Goal: Information Seeking & Learning: Learn about a topic

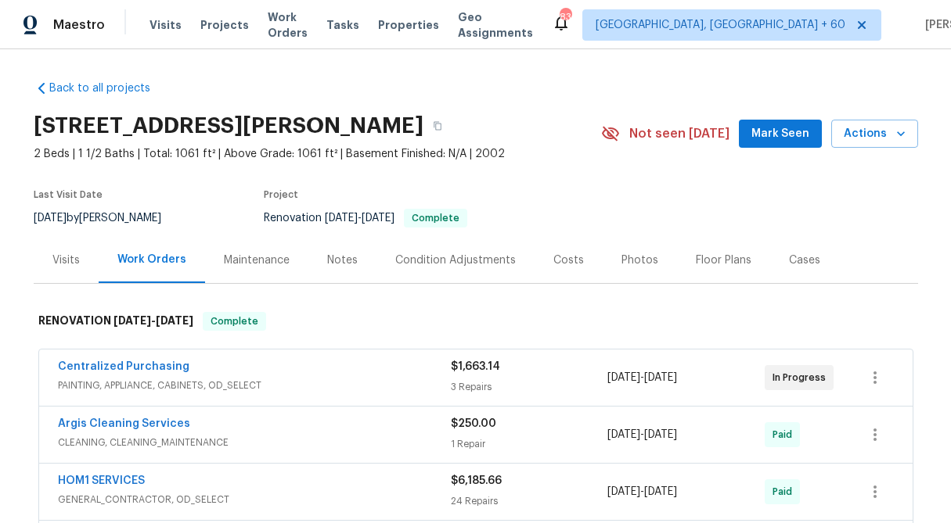
click at [473, 367] on span "$1,663.14" at bounding box center [475, 366] width 49 height 11
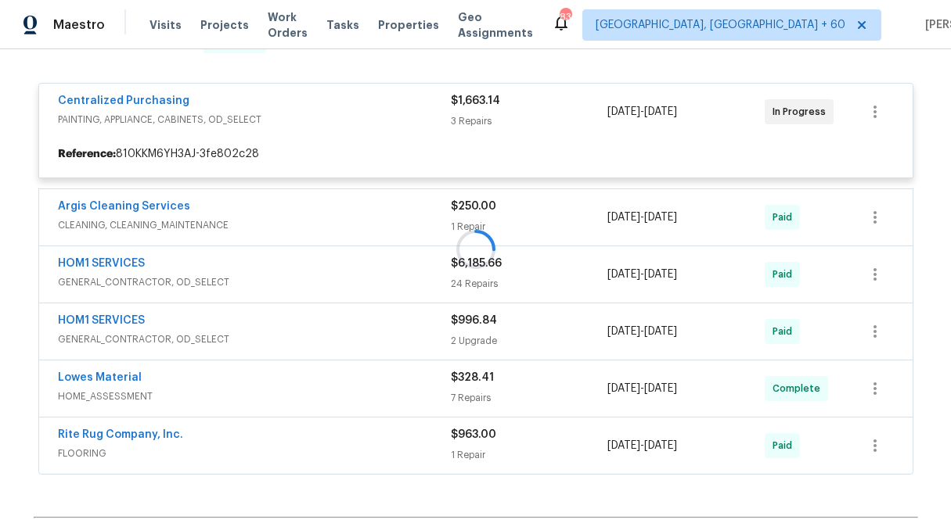
scroll to position [279, 0]
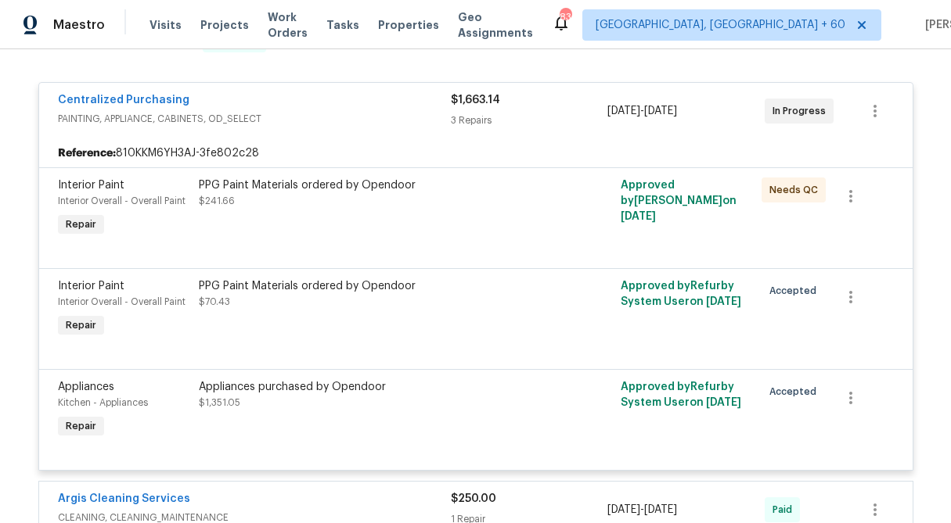
click at [485, 103] on span "$1,663.14" at bounding box center [475, 100] width 49 height 11
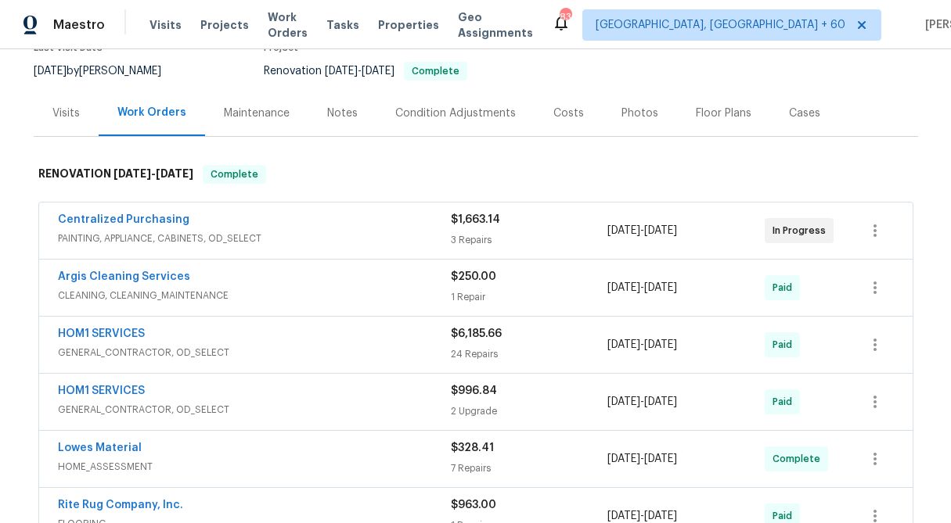
scroll to position [145, 0]
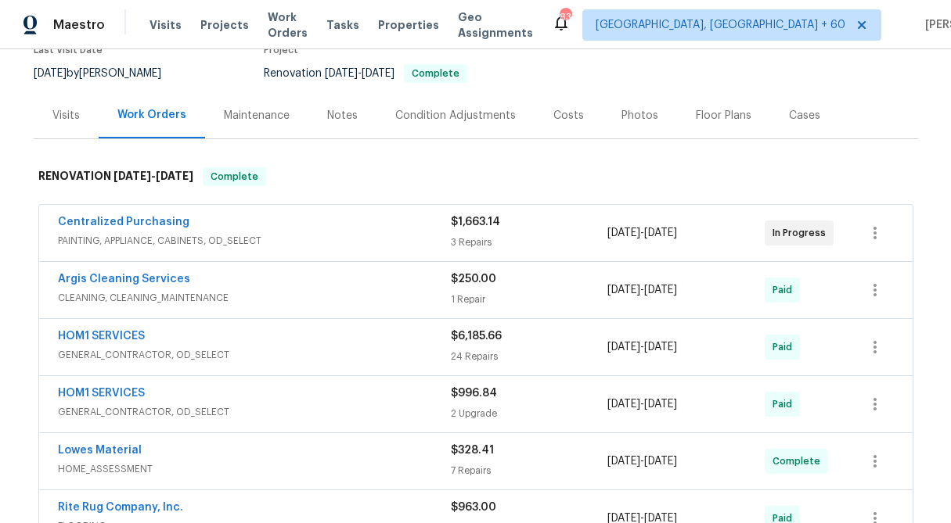
click at [74, 123] on div "Visits" at bounding box center [66, 115] width 65 height 46
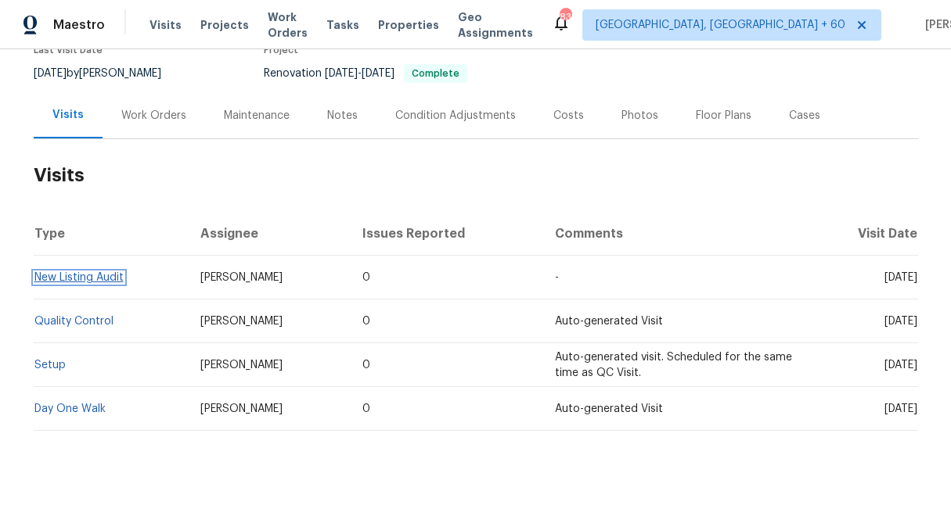
click at [92, 280] on link "New Listing Audit" at bounding box center [78, 277] width 89 height 11
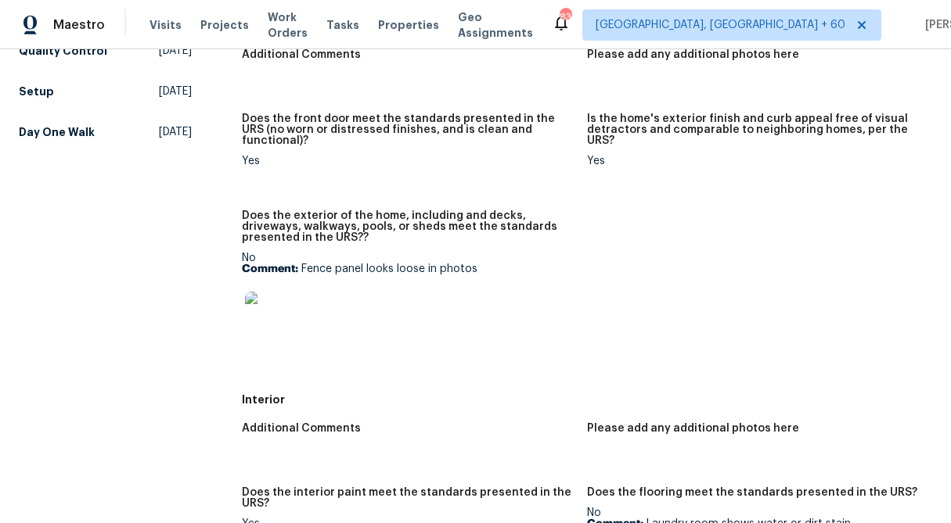
scroll to position [234, 0]
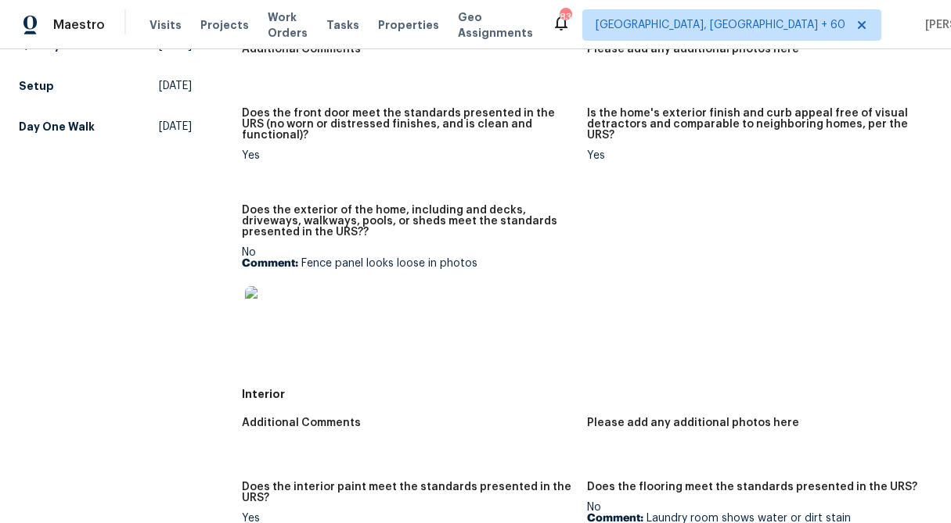
click at [278, 318] on img at bounding box center [270, 311] width 50 height 50
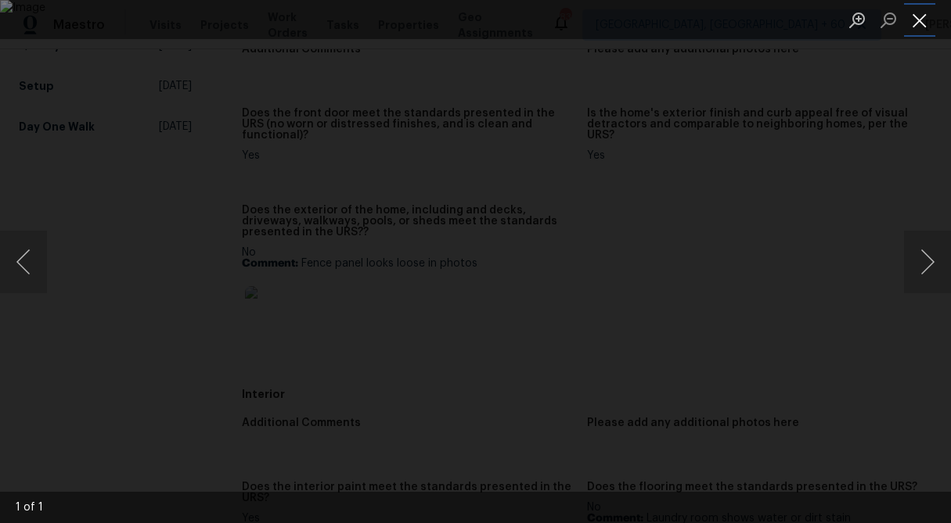
click at [926, 19] on button "Close lightbox" at bounding box center [919, 19] width 31 height 27
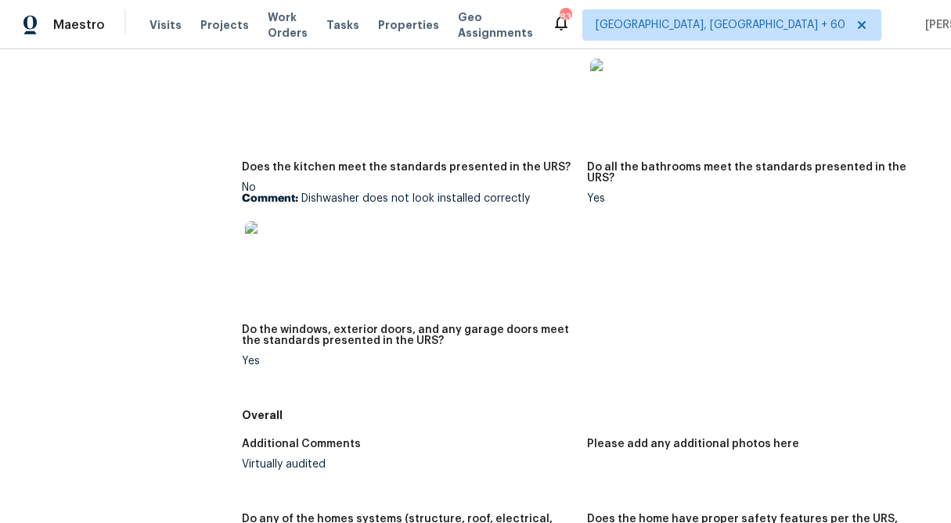
scroll to position [722, 0]
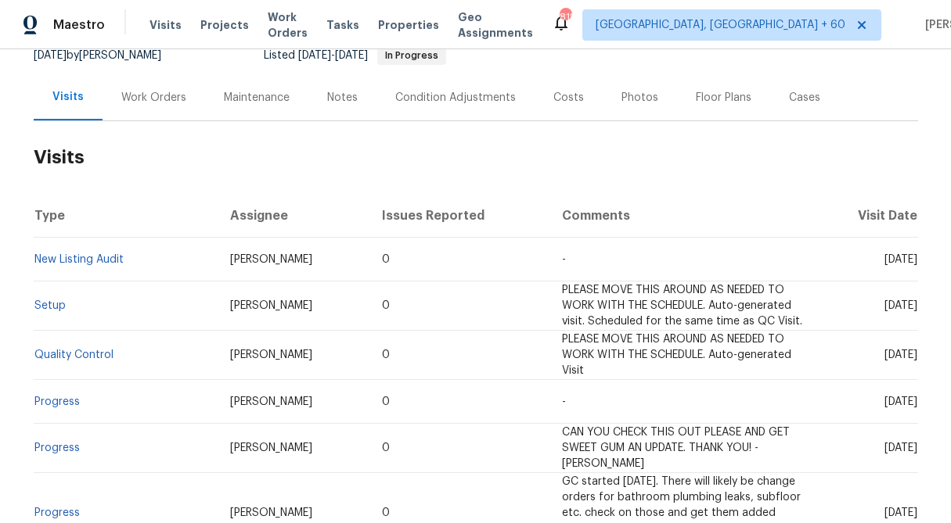
scroll to position [159, 0]
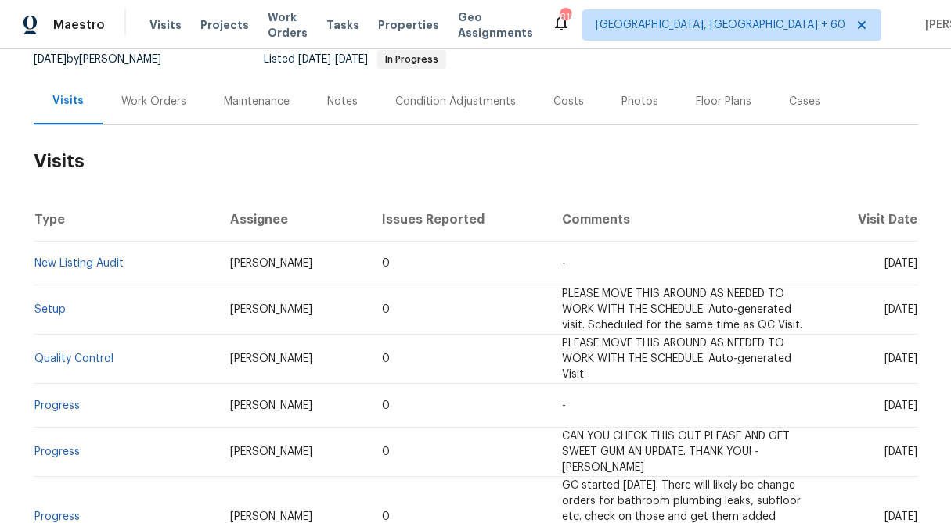
click at [155, 104] on div "Work Orders" at bounding box center [153, 102] width 65 height 16
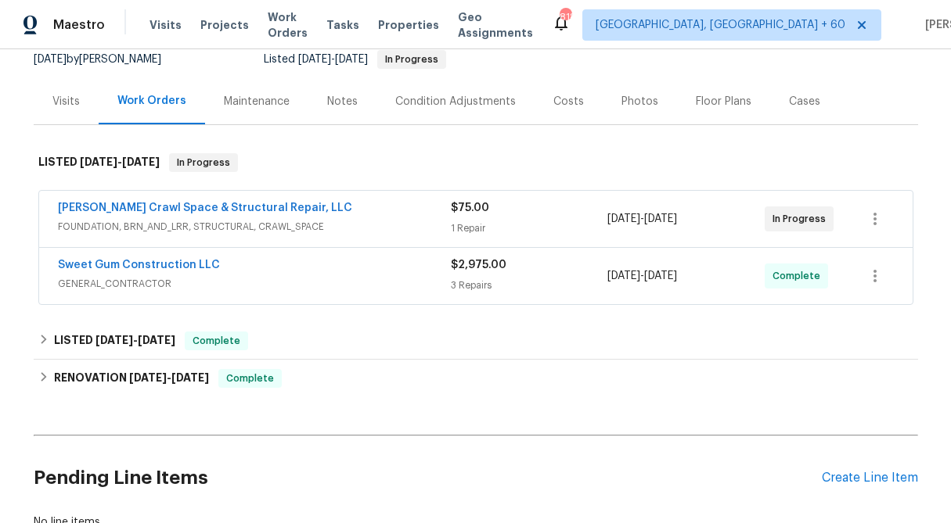
click at [502, 207] on div "$75.00" at bounding box center [529, 208] width 157 height 16
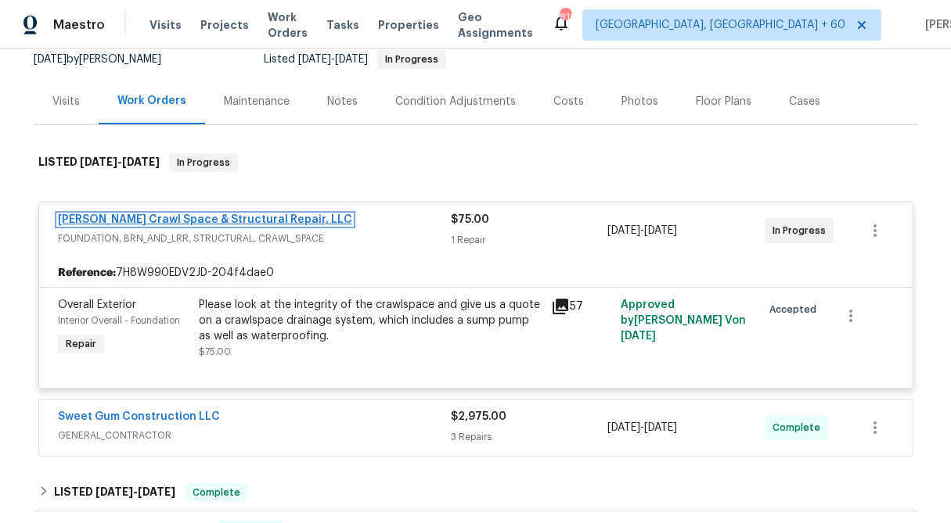
click at [192, 224] on link "Falcone Crawl Space & Structural Repair, LLC" at bounding box center [205, 219] width 294 height 11
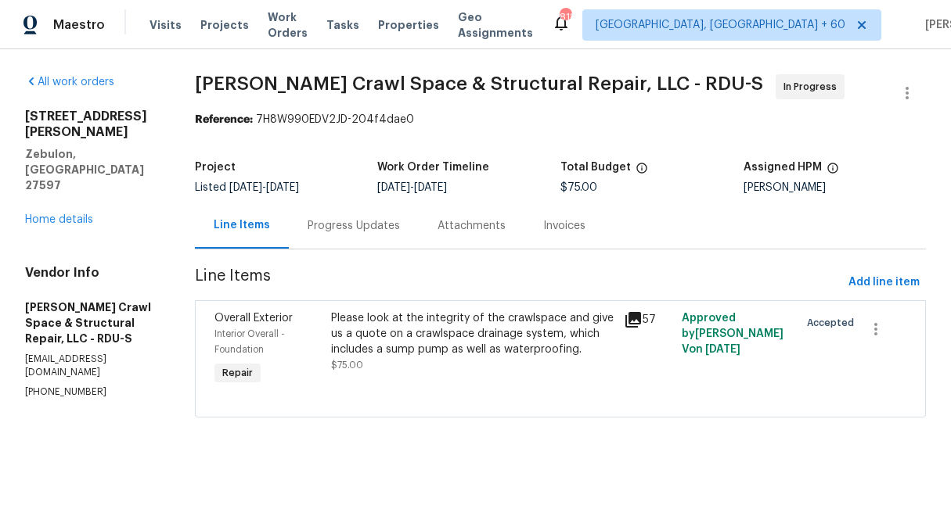
click at [383, 240] on div "Progress Updates" at bounding box center [354, 226] width 130 height 46
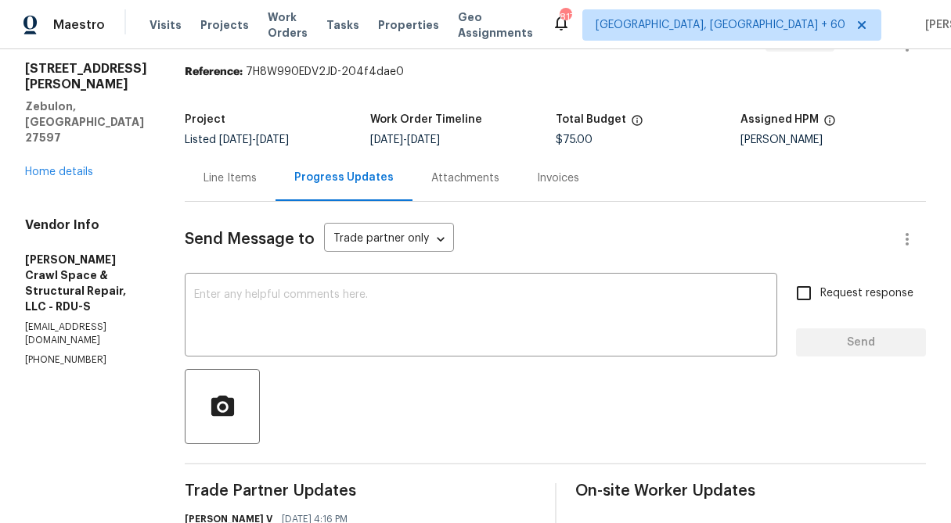
scroll to position [38, 0]
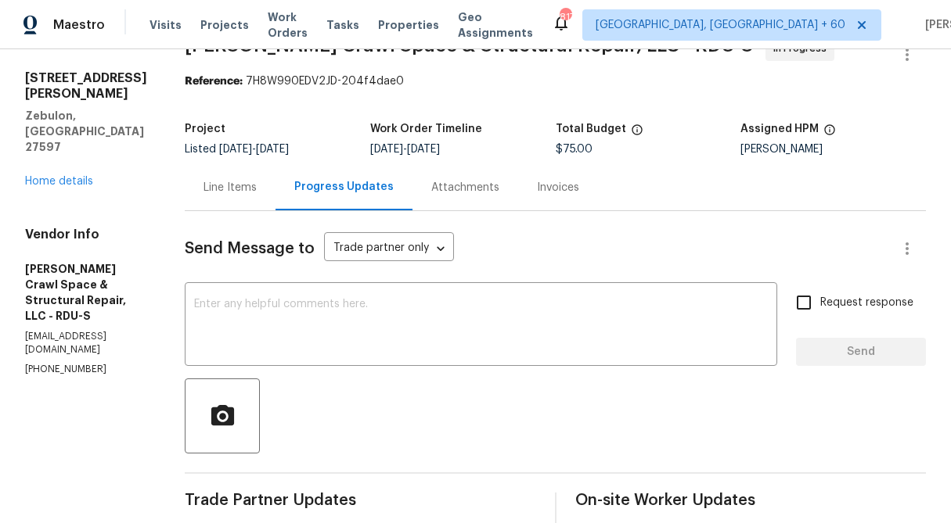
click at [487, 196] on div "Attachments" at bounding box center [465, 187] width 106 height 46
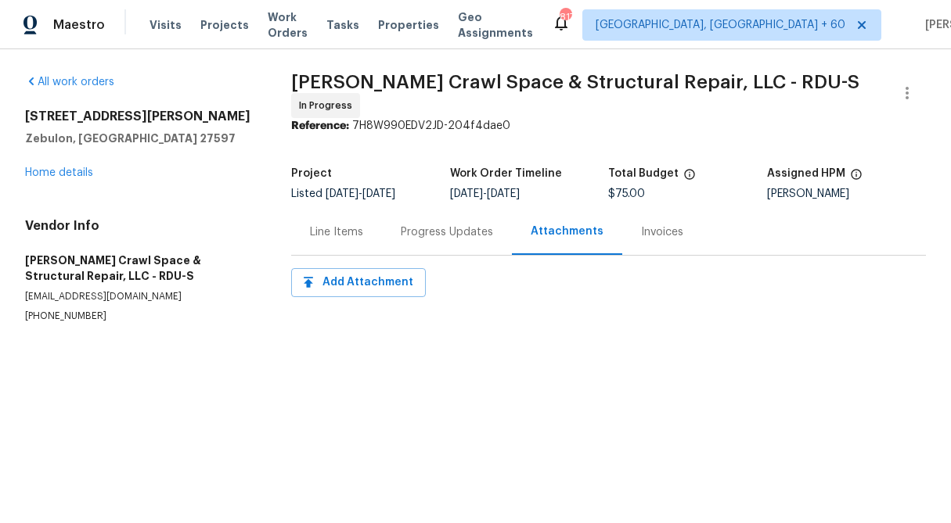
click at [665, 232] on div "Invoices" at bounding box center [662, 233] width 42 height 16
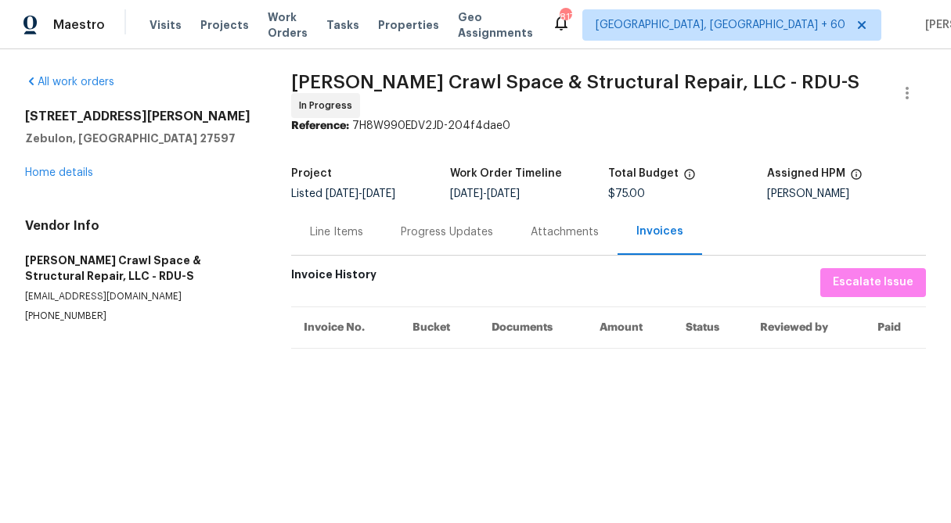
click at [453, 225] on div "Progress Updates" at bounding box center [447, 233] width 92 height 16
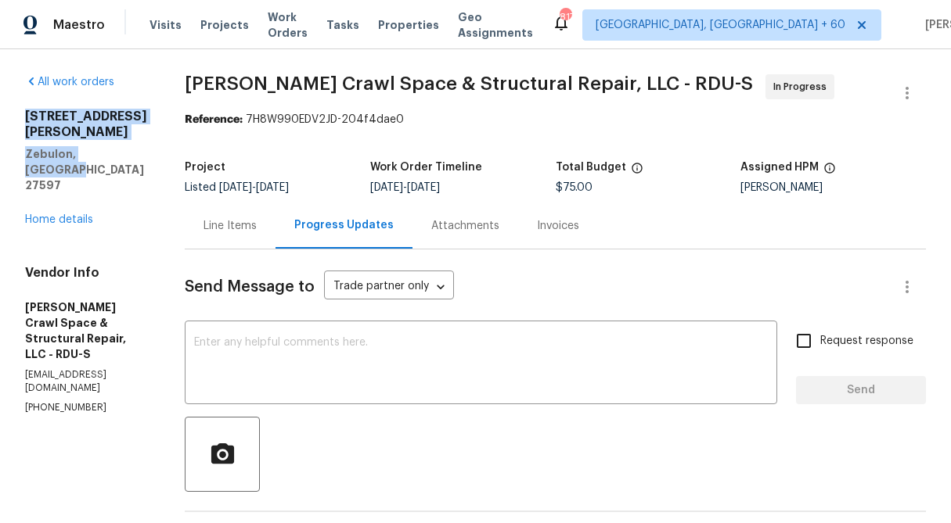
drag, startPoint x: 158, startPoint y: 135, endPoint x: 19, endPoint y: 119, distance: 140.2
click at [243, 85] on span "Falcone Crawl Space & Structural Repair, LLC - RDU-S" at bounding box center [469, 83] width 568 height 19
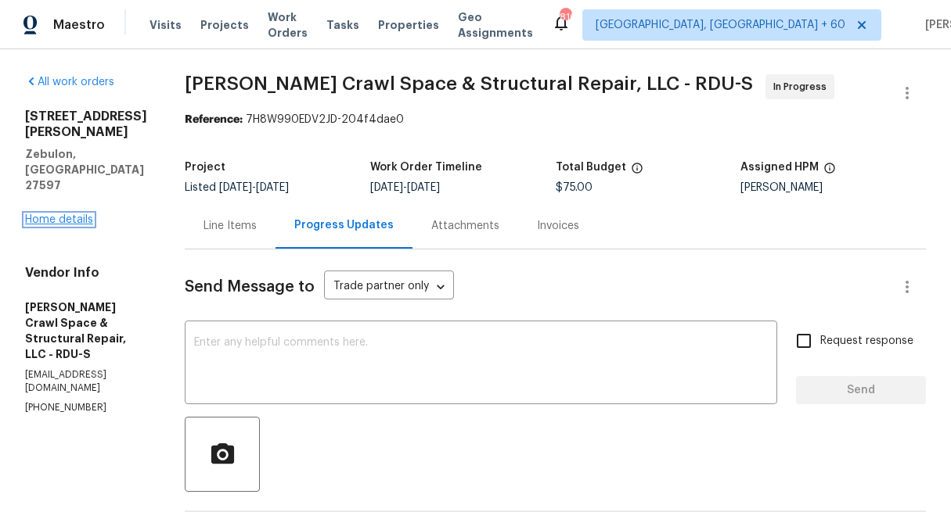
click at [55, 214] on link "Home details" at bounding box center [59, 219] width 68 height 11
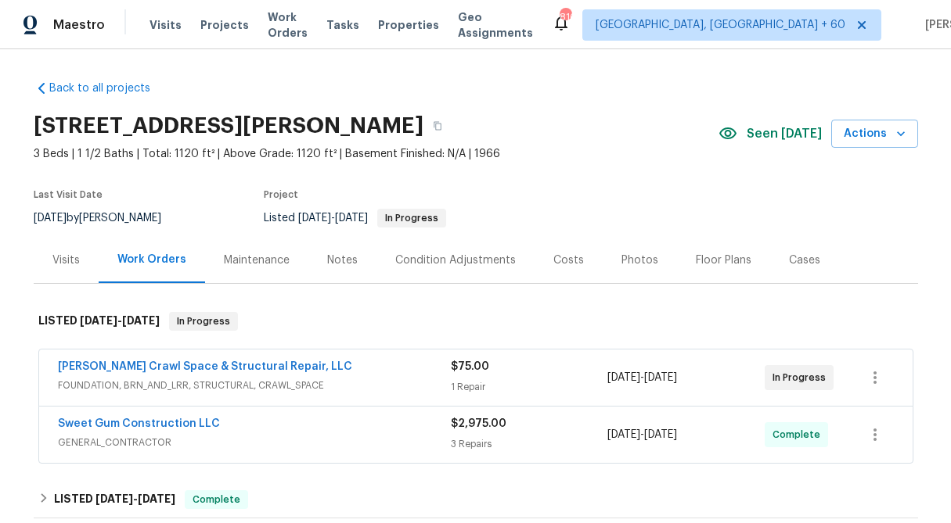
click at [455, 440] on div "3 Repairs" at bounding box center [529, 445] width 157 height 16
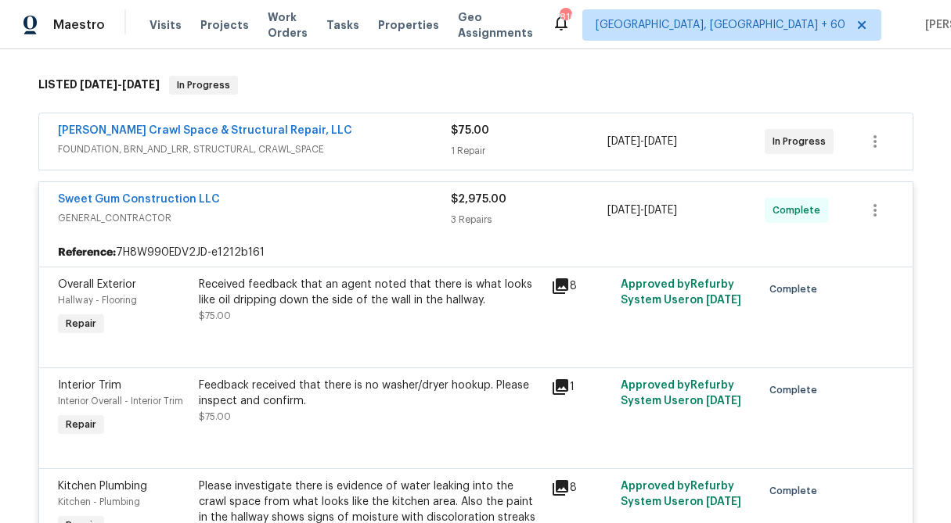
scroll to position [219, 0]
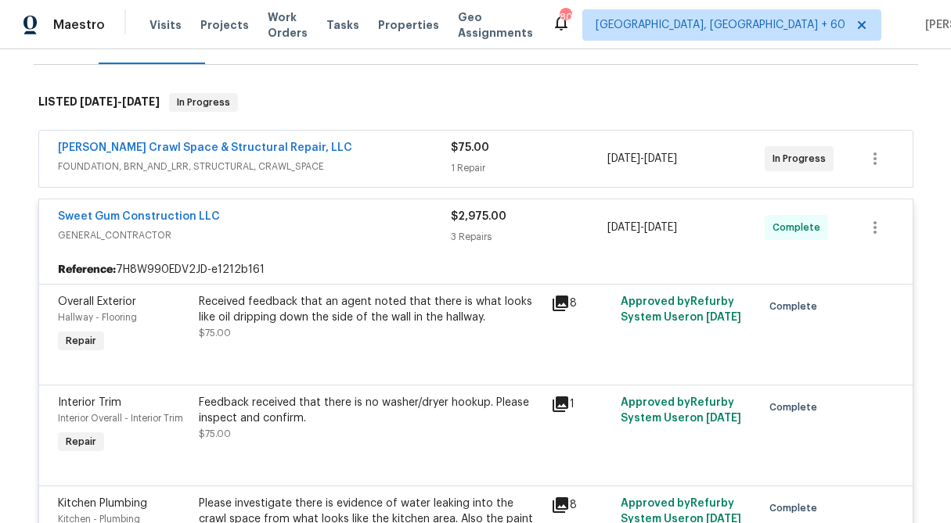
click at [490, 230] on div "3 Repairs" at bounding box center [529, 237] width 157 height 16
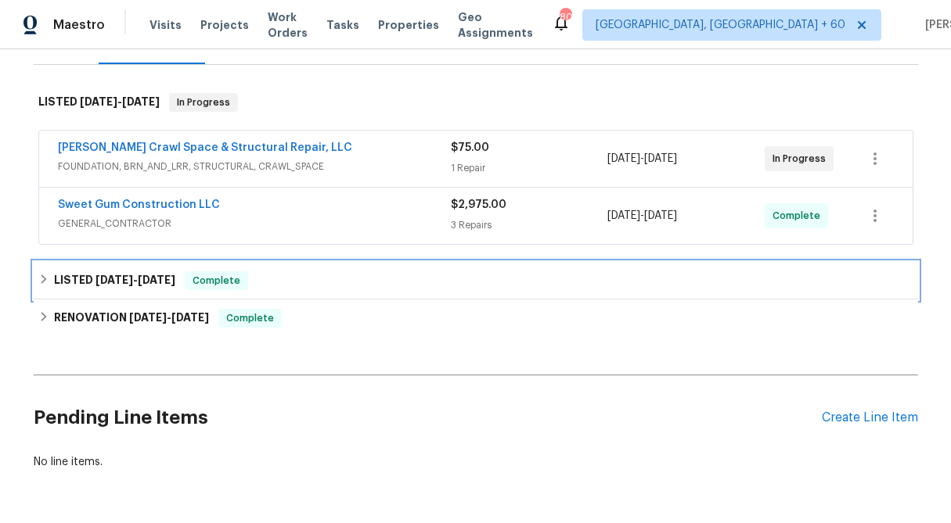
click at [41, 282] on icon at bounding box center [43, 279] width 11 height 11
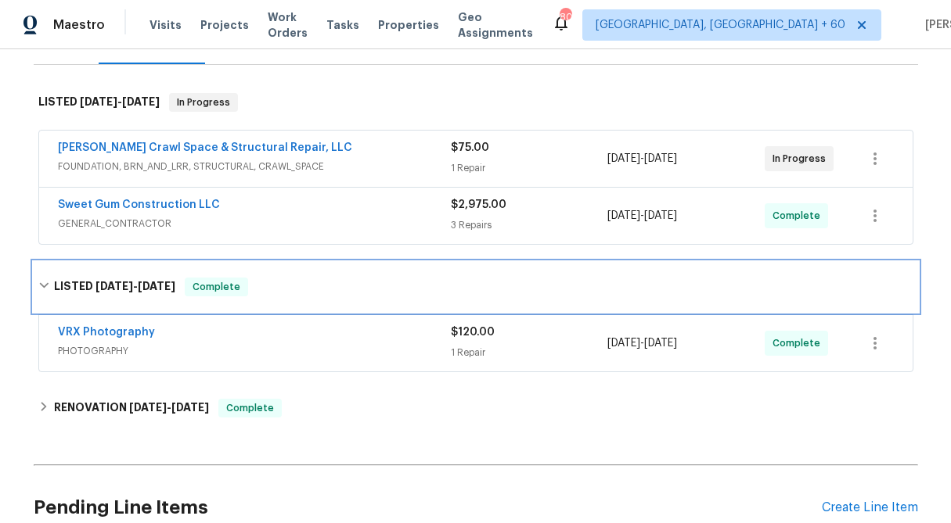
click at [41, 293] on div "LISTED 7/29/25 - 7/30/25 Complete" at bounding box center [475, 287] width 875 height 19
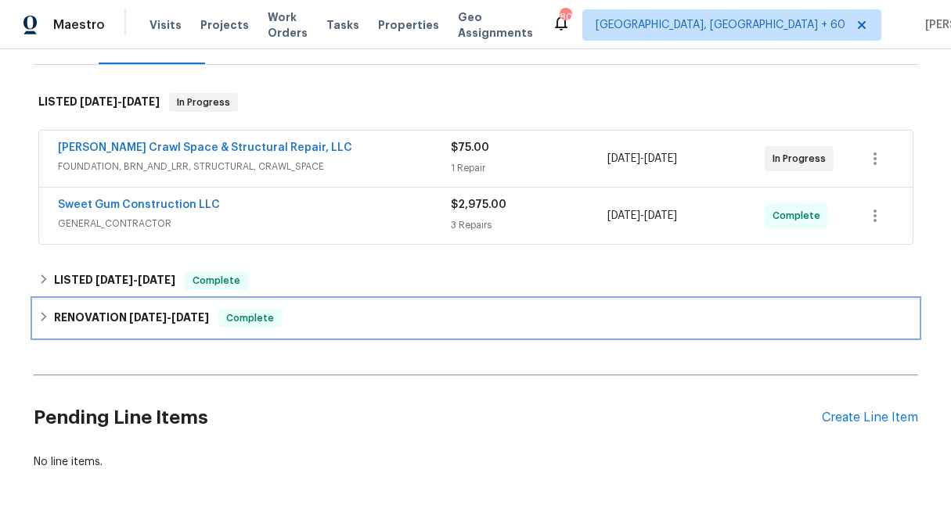
click at [43, 309] on div "RENOVATION 5/12/25 - 7/28/25 Complete" at bounding box center [475, 318] width 875 height 19
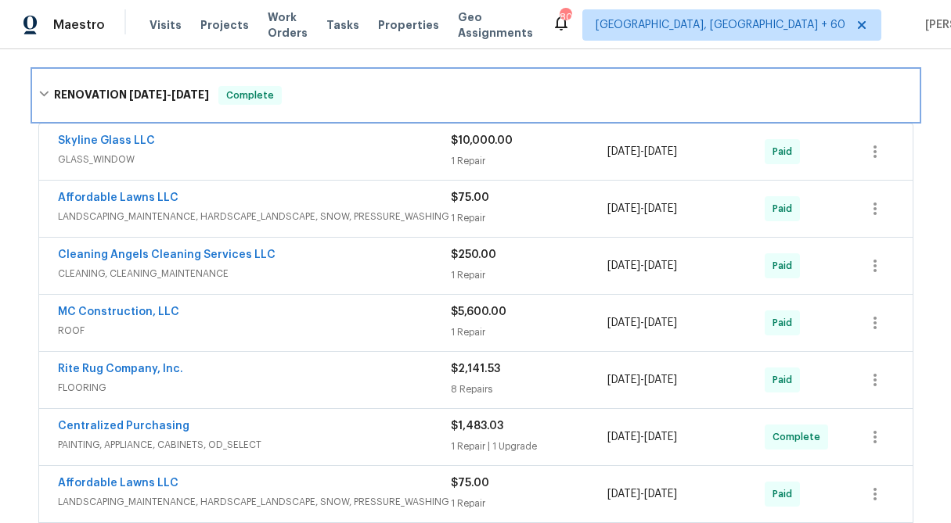
scroll to position [466, 0]
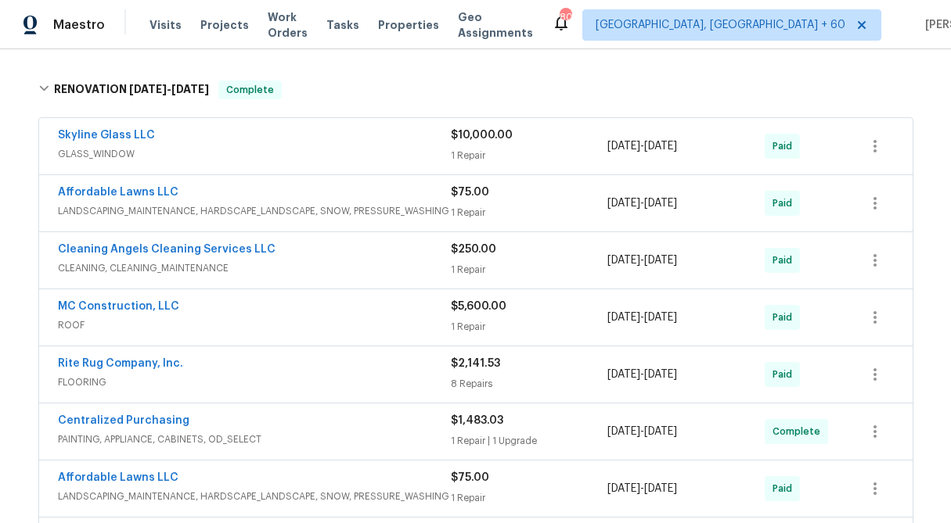
click at [470, 150] on div "1 Repair" at bounding box center [529, 156] width 157 height 16
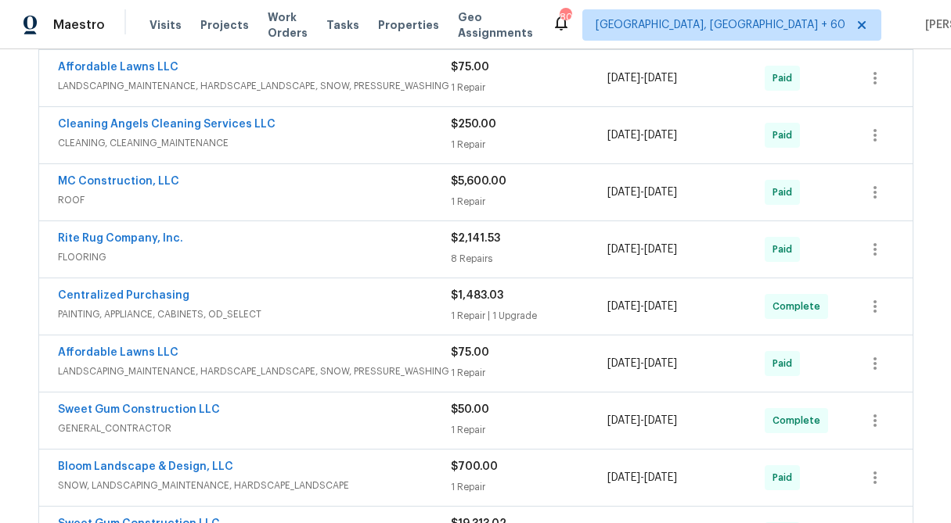
scroll to position [873, 0]
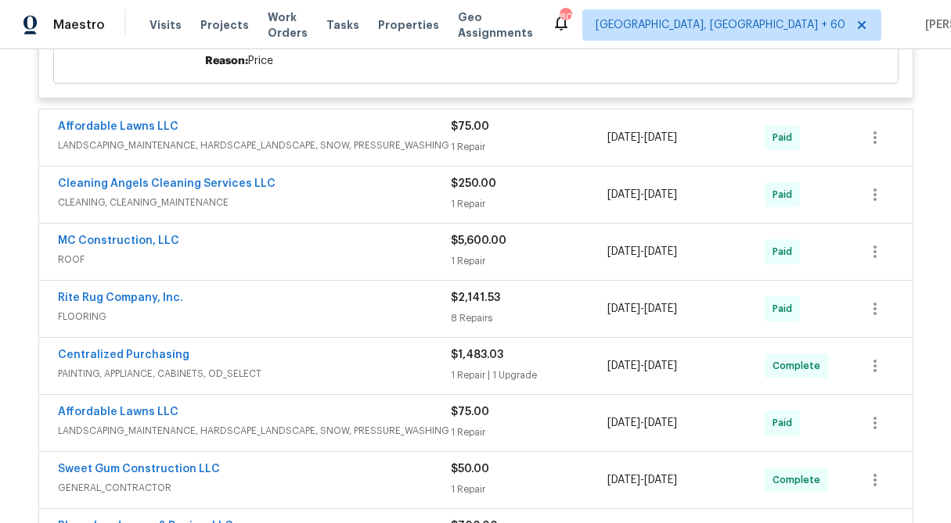
click at [476, 138] on div "$75.00 1 Repair" at bounding box center [529, 138] width 157 height 38
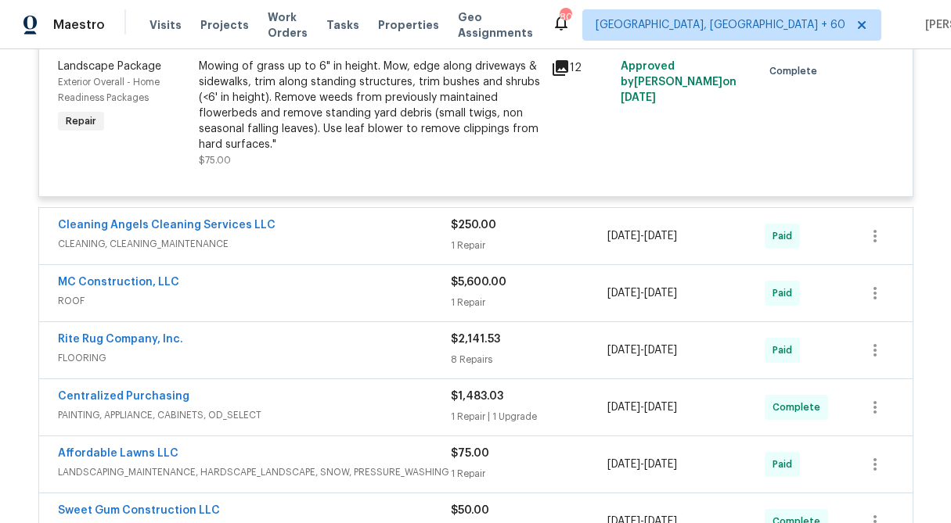
scroll to position [1027, 0]
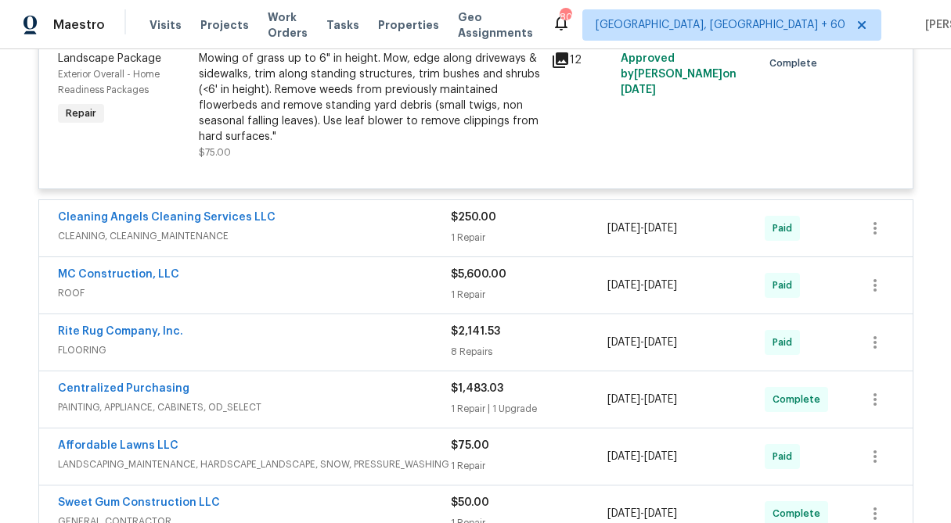
click at [472, 228] on div "$250.00 1 Repair" at bounding box center [529, 229] width 157 height 38
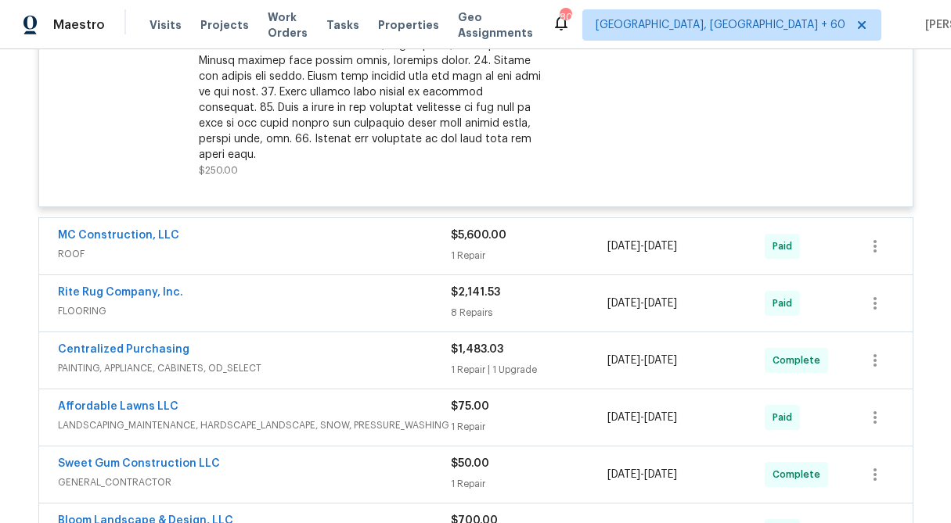
scroll to position [1510, 0]
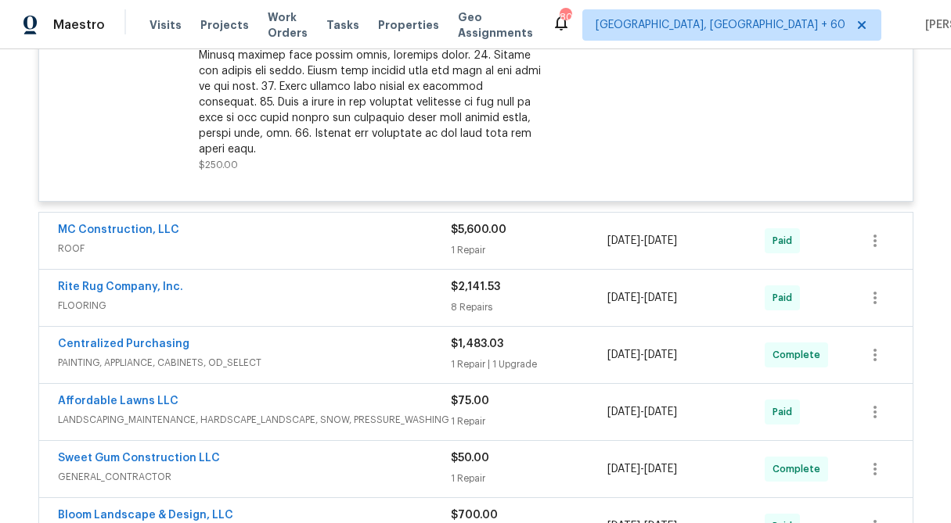
click at [472, 228] on div "$5,600.00 1 Repair" at bounding box center [529, 241] width 157 height 38
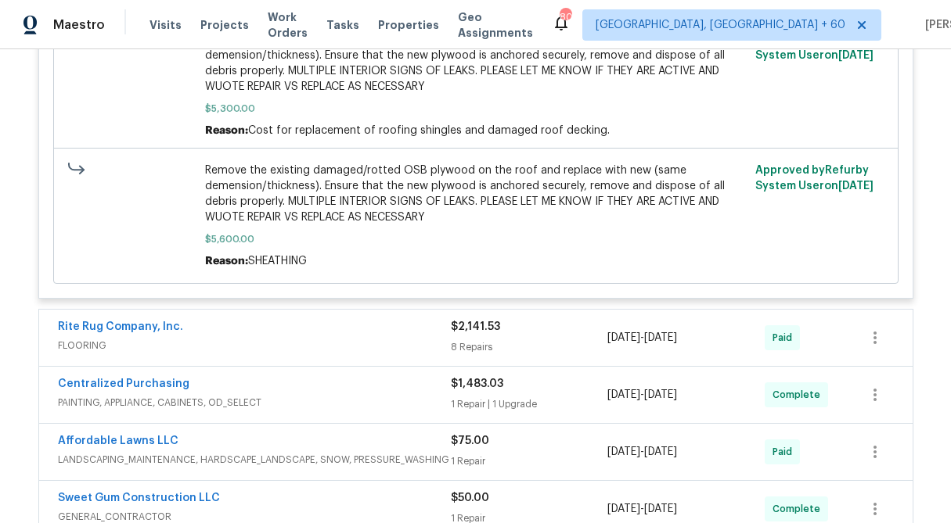
scroll to position [1952, 0]
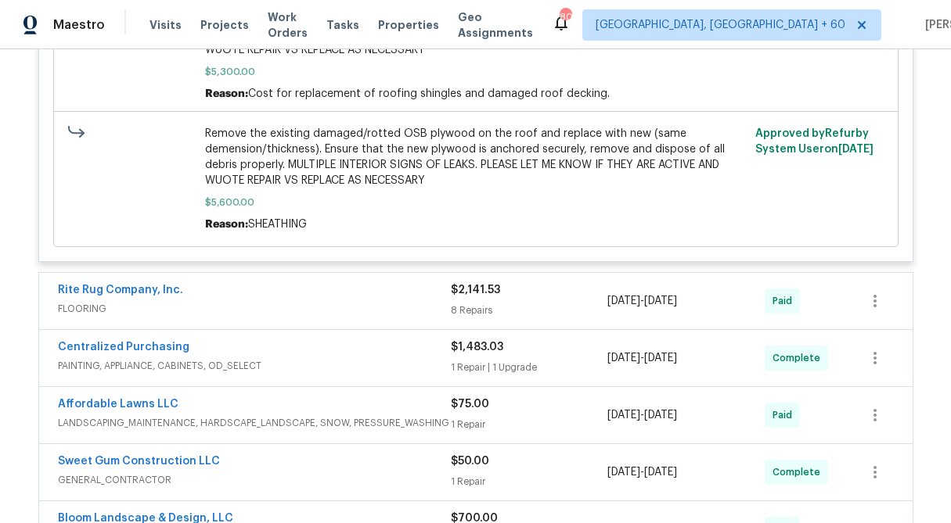
click at [480, 303] on div "8 Repairs" at bounding box center [529, 311] width 157 height 16
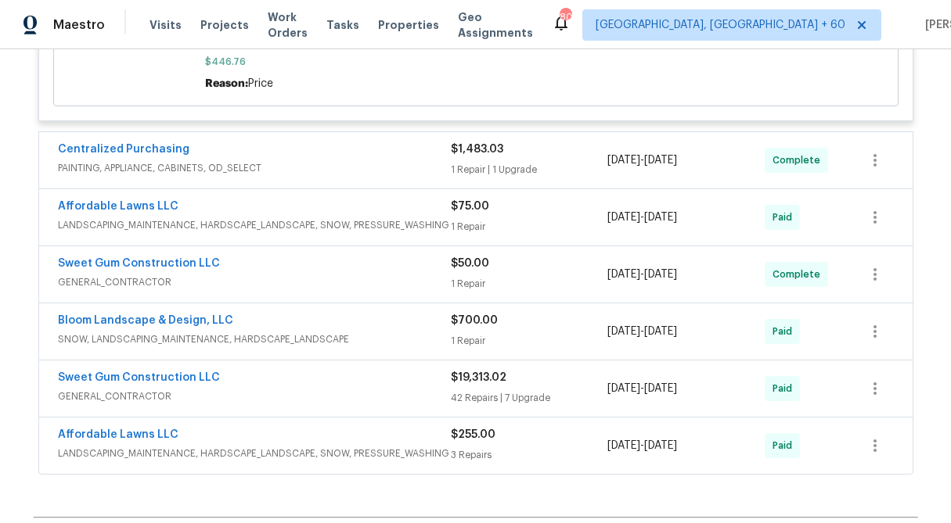
scroll to position [3371, 0]
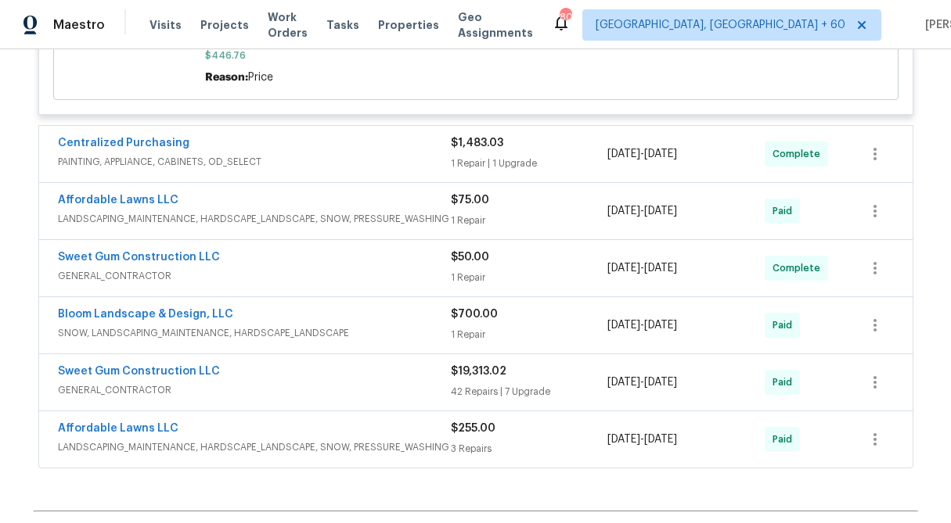
click at [462, 135] on div "$1,483.03" at bounding box center [529, 143] width 157 height 16
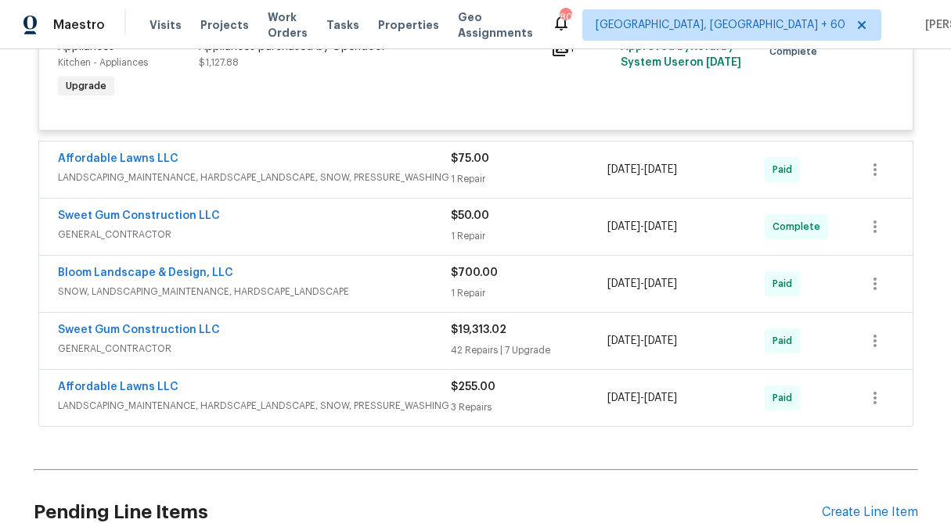
scroll to position [3659, 0]
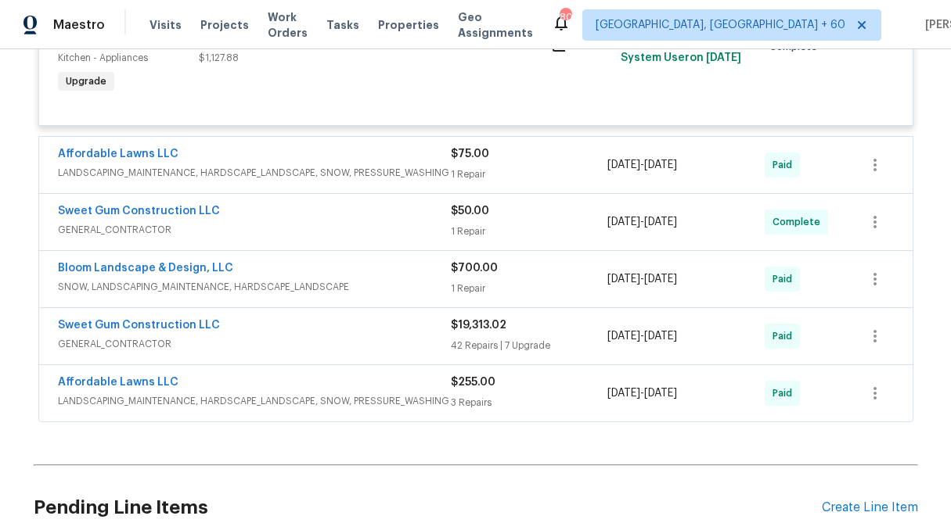
click at [484, 146] on div "$75.00" at bounding box center [529, 154] width 157 height 16
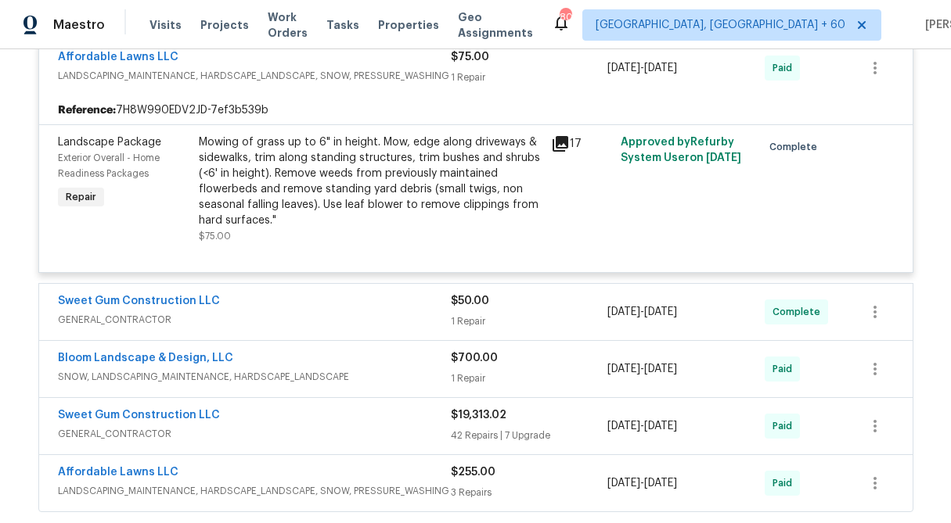
scroll to position [3874, 0]
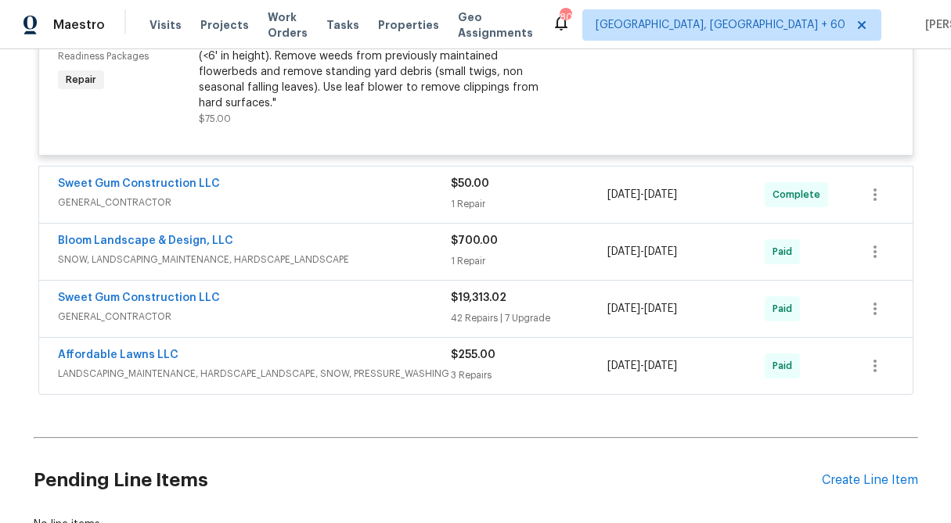
click at [482, 176] on div "$50.00" at bounding box center [529, 184] width 157 height 16
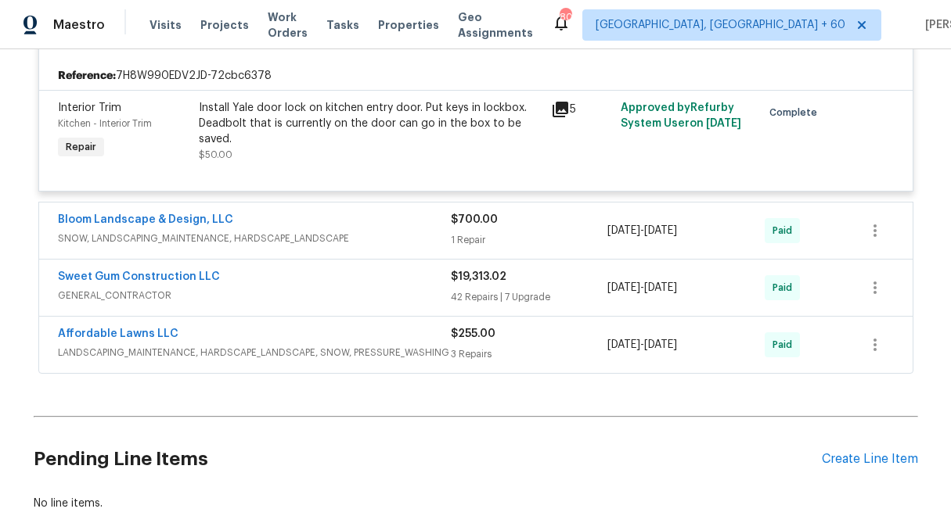
scroll to position [4110, 0]
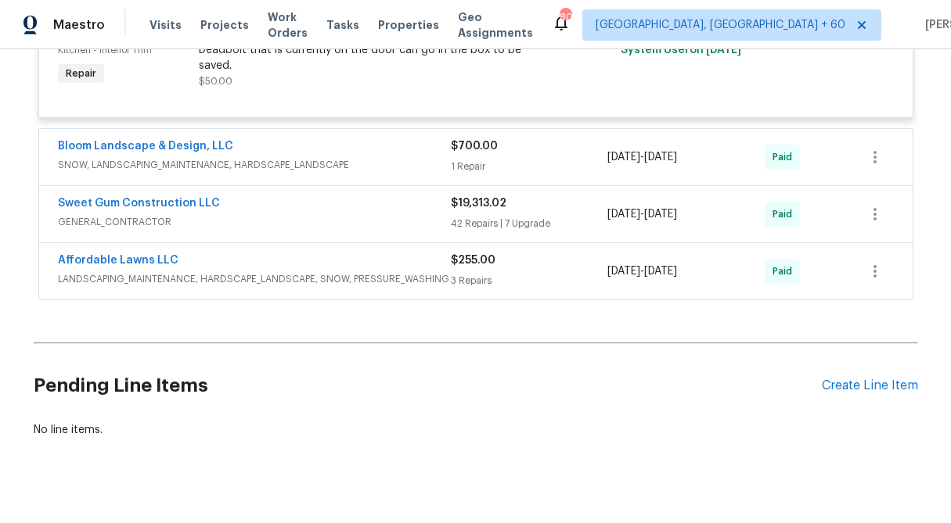
click at [476, 138] on div "$700.00 1 Repair" at bounding box center [529, 157] width 157 height 38
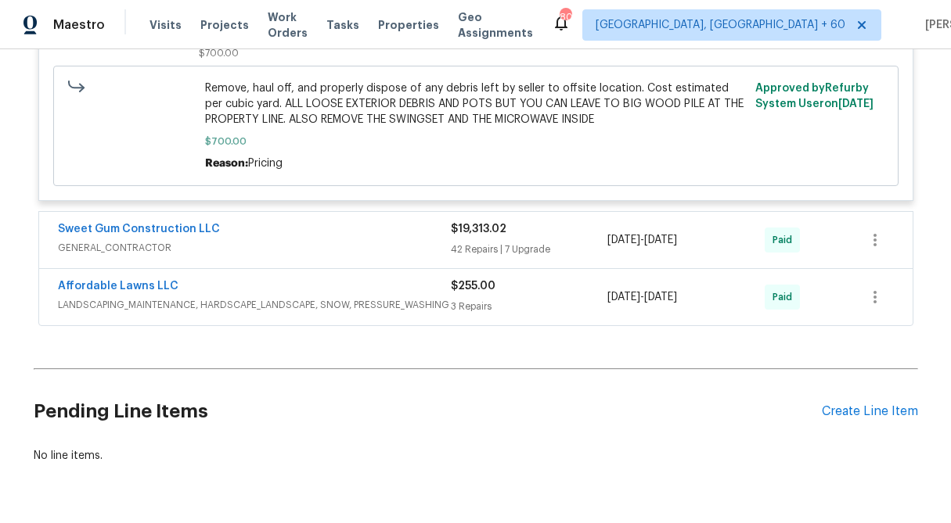
scroll to position [4368, 0]
click at [481, 241] on div "42 Repairs | 7 Upgrade" at bounding box center [529, 249] width 157 height 16
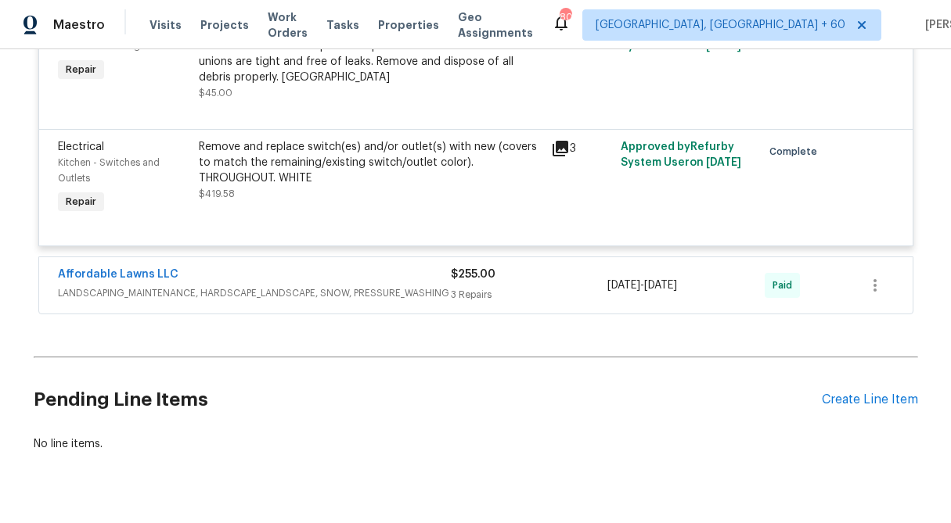
scroll to position [11764, 0]
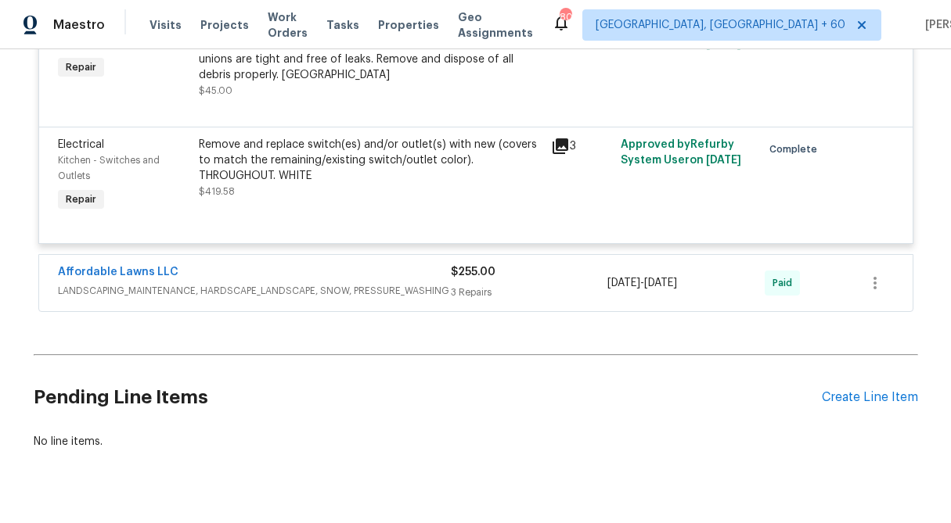
click at [481, 264] on div "$255.00" at bounding box center [529, 272] width 157 height 16
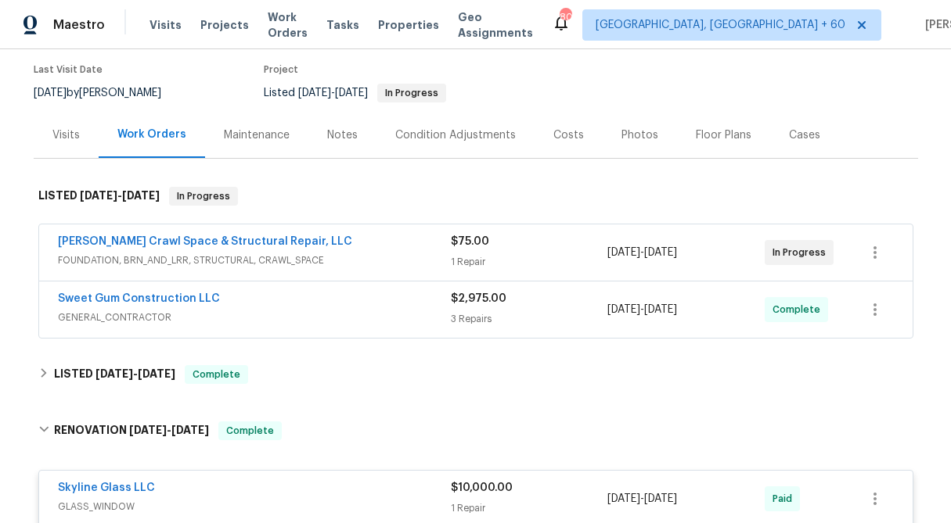
scroll to position [0, 0]
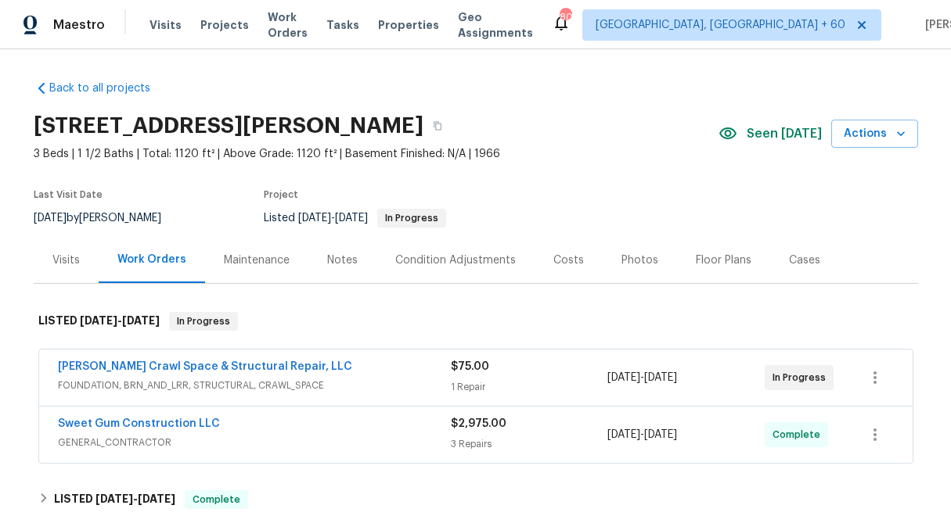
click at [479, 383] on div "1 Repair" at bounding box center [529, 387] width 157 height 16
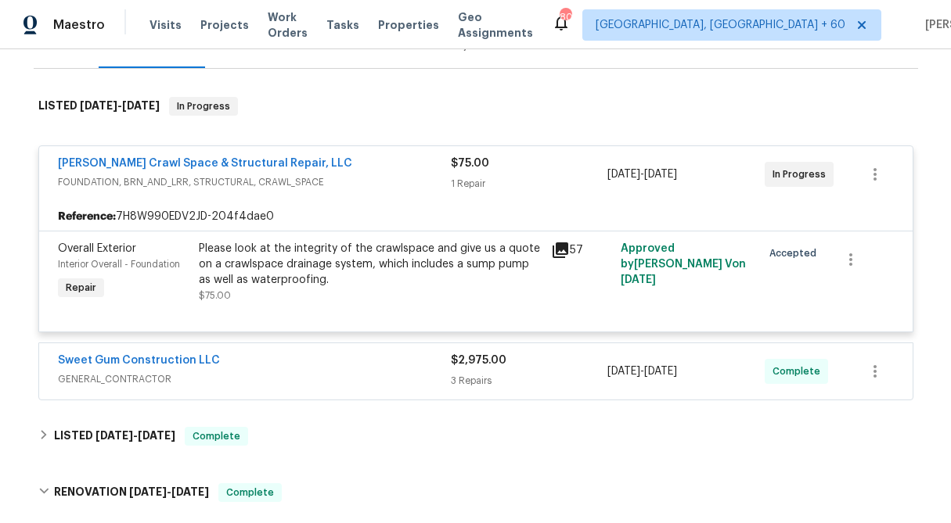
scroll to position [219, 0]
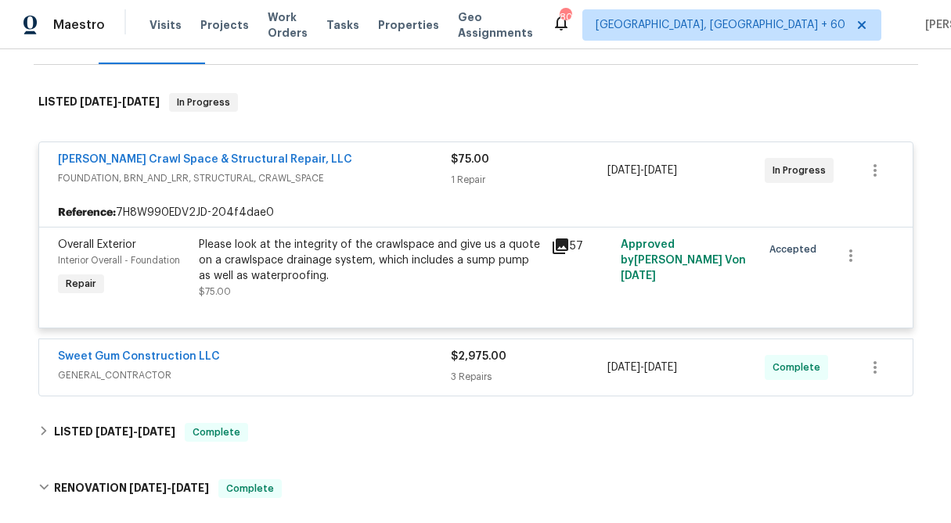
click at [412, 253] on div "Please look at the integrity of the crawlspace and give us a quote on a crawlsp…" at bounding box center [370, 260] width 343 height 47
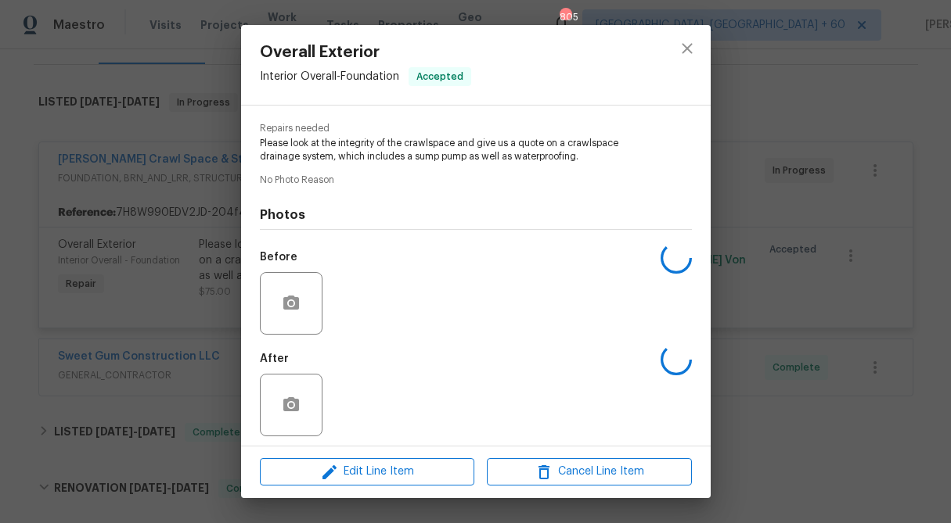
scroll to position [167, 0]
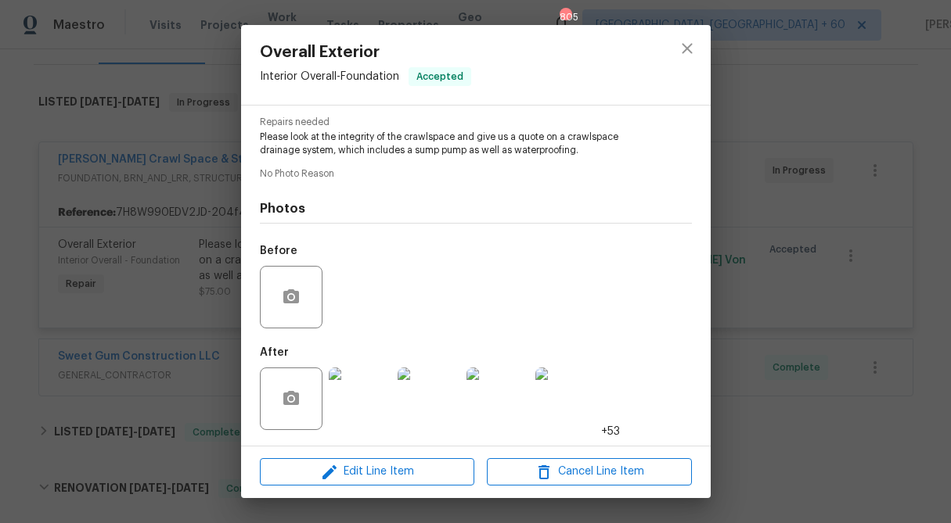
click at [378, 406] on img at bounding box center [360, 399] width 63 height 63
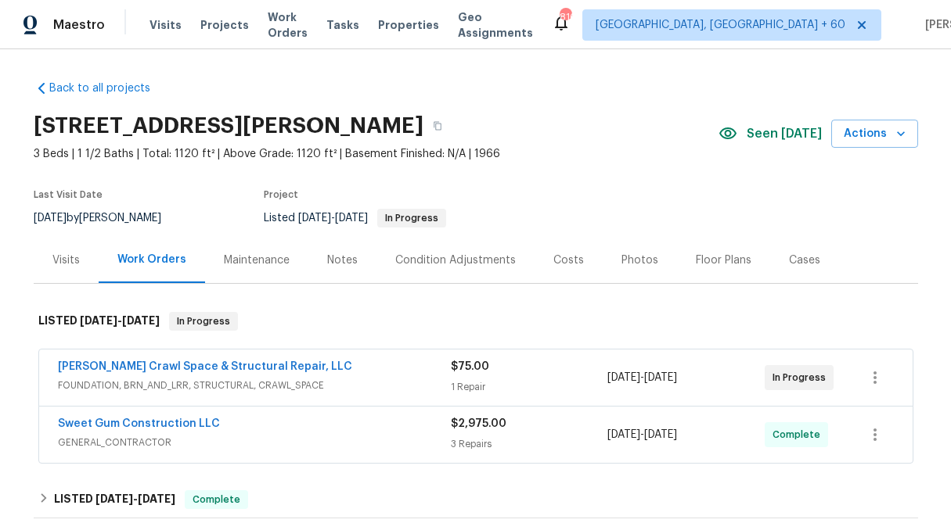
click at [487, 385] on div "1 Repair" at bounding box center [529, 387] width 157 height 16
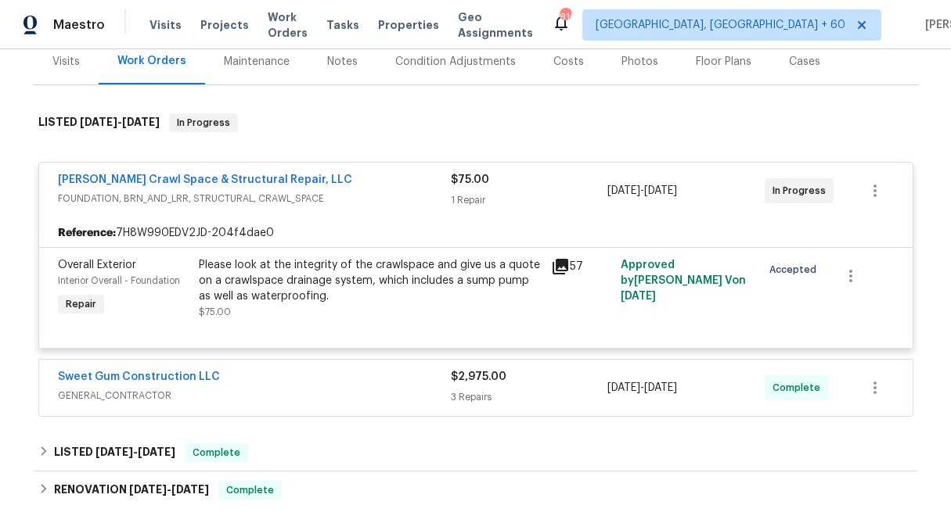
scroll to position [226, 0]
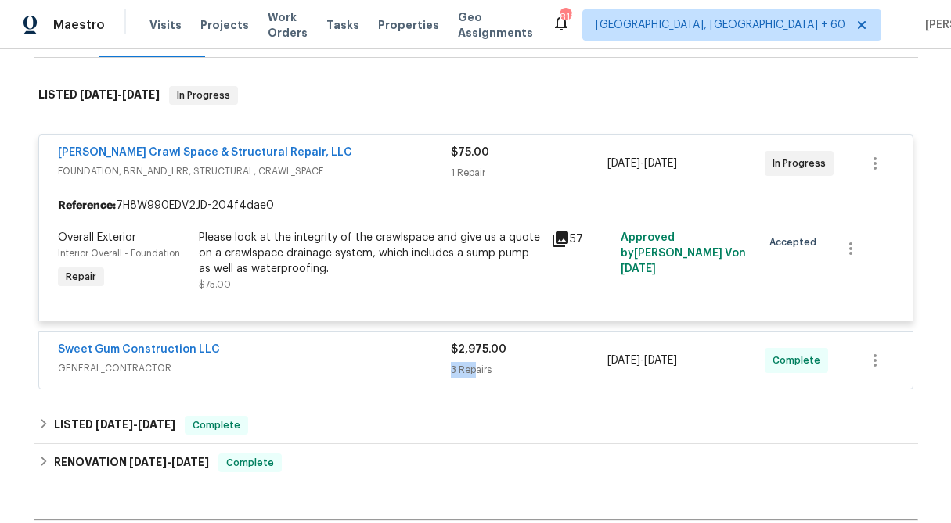
click at [475, 362] on div "3 Repairs" at bounding box center [529, 370] width 157 height 16
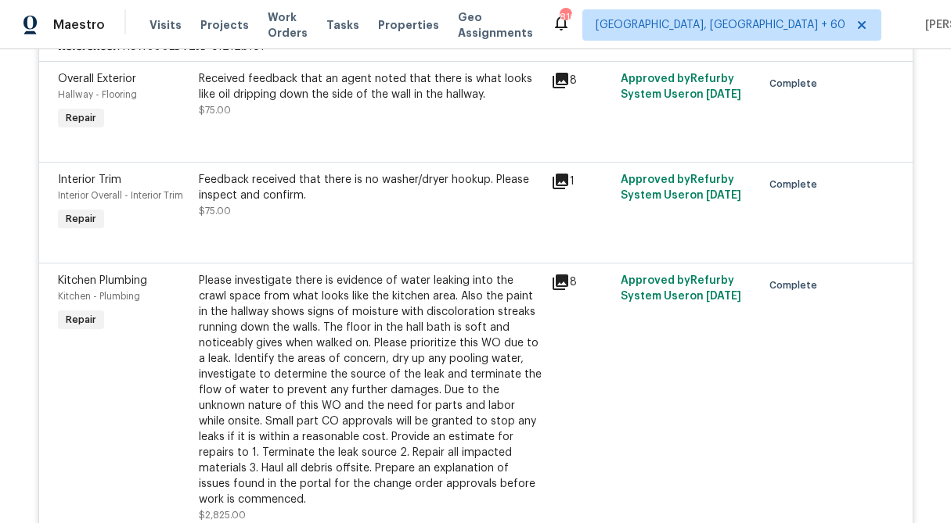
scroll to position [560, 0]
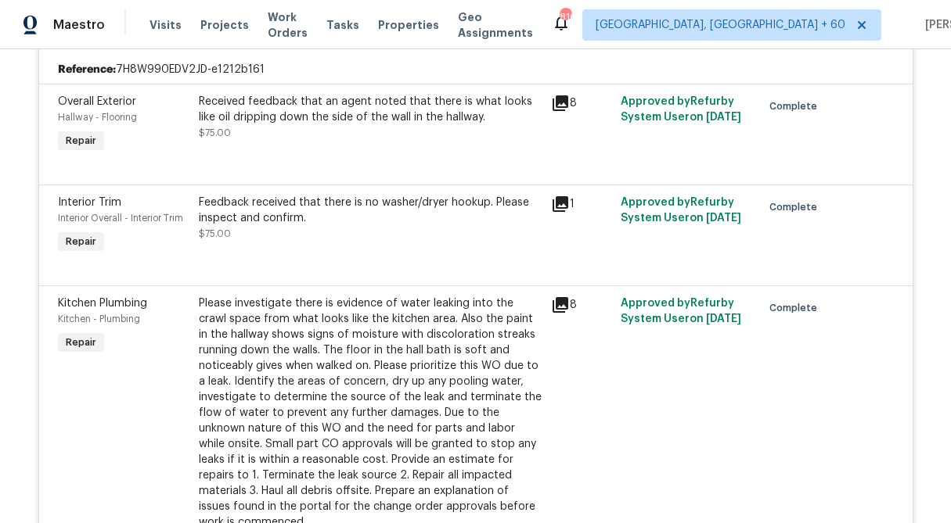
click at [476, 346] on div "Please investigate there is evidence of water leaking into the crawl space from…" at bounding box center [370, 413] width 343 height 235
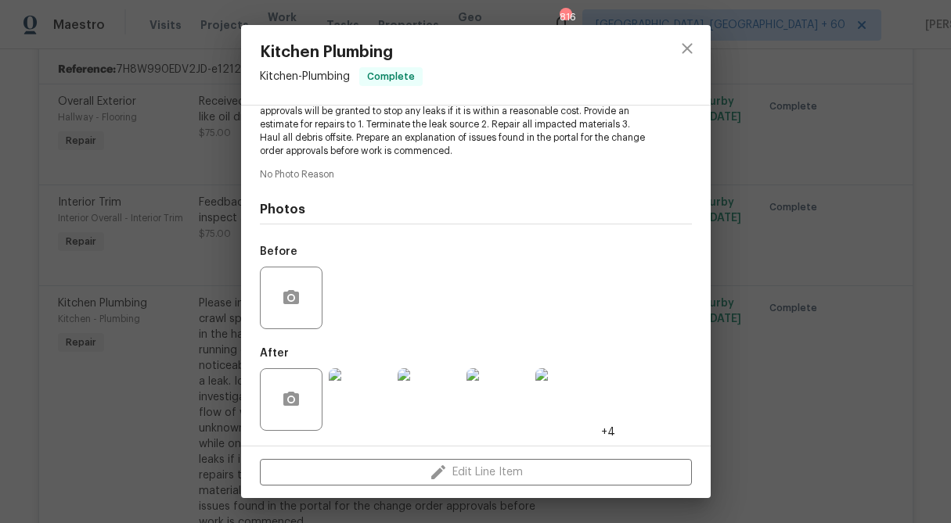
scroll to position [275, 0]
click at [506, 408] on img at bounding box center [497, 399] width 63 height 63
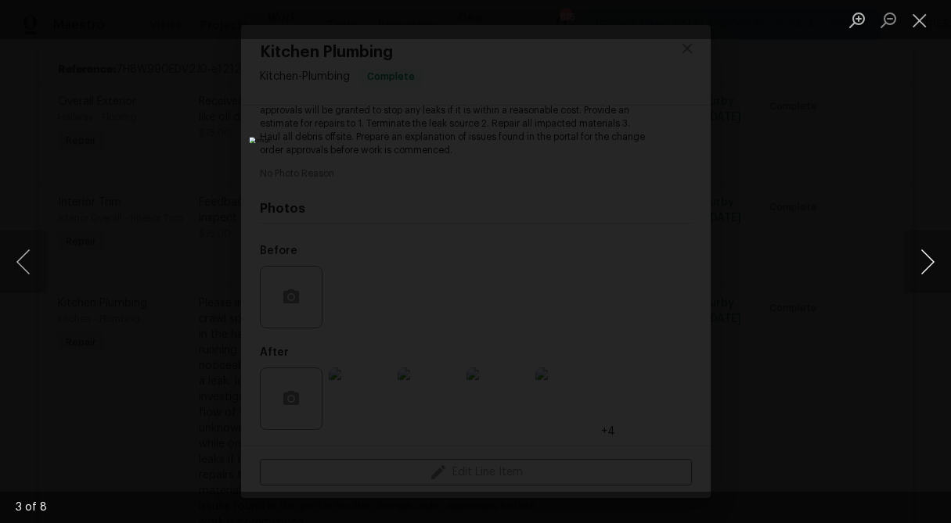
click at [920, 257] on button "Next image" at bounding box center [927, 262] width 47 height 63
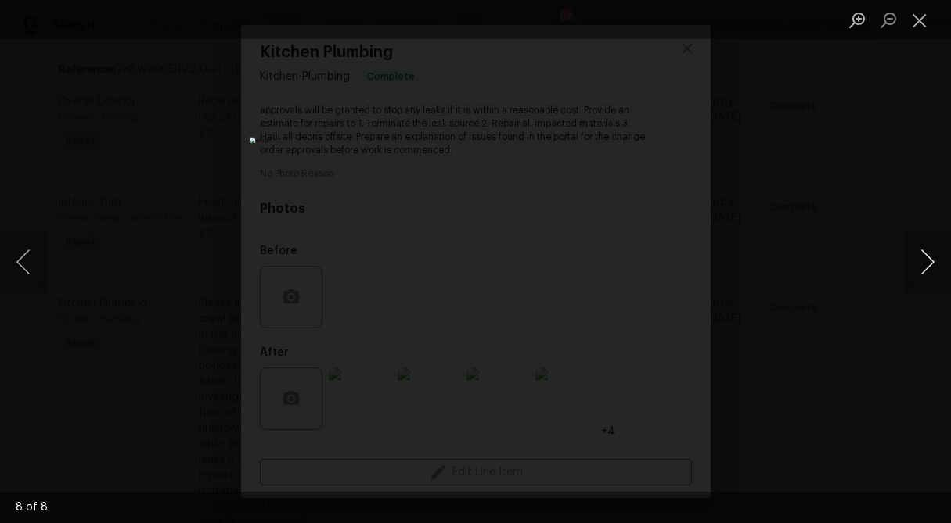
click at [920, 257] on button "Next image" at bounding box center [927, 262] width 47 height 63
click at [921, 15] on button "Close lightbox" at bounding box center [919, 19] width 31 height 27
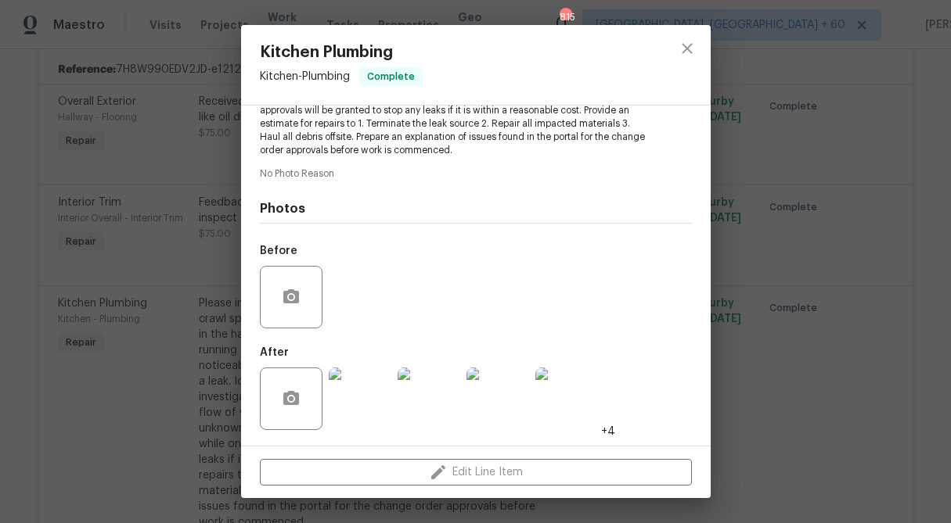
click at [820, 90] on div "Kitchen Plumbing Kitchen - Plumbing Complete Vendor Sweet Gum Construction LLC …" at bounding box center [475, 261] width 951 height 523
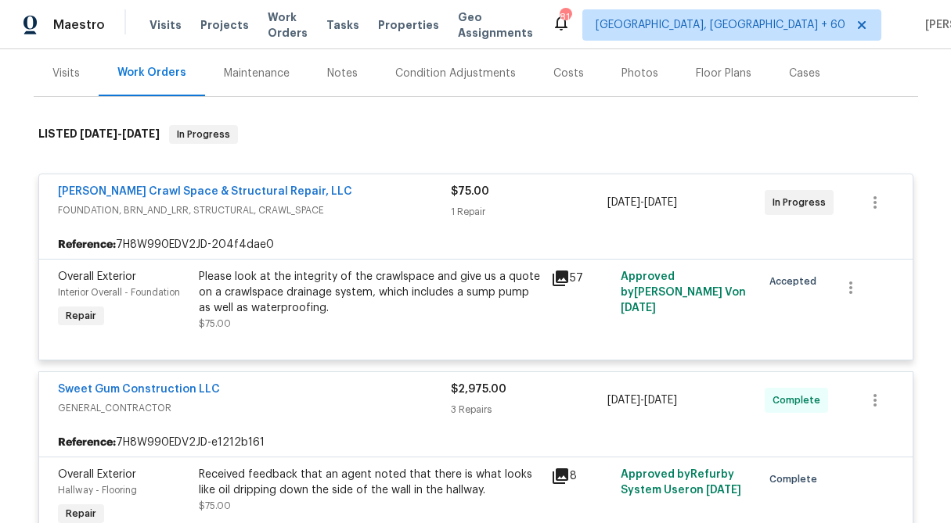
scroll to position [190, 0]
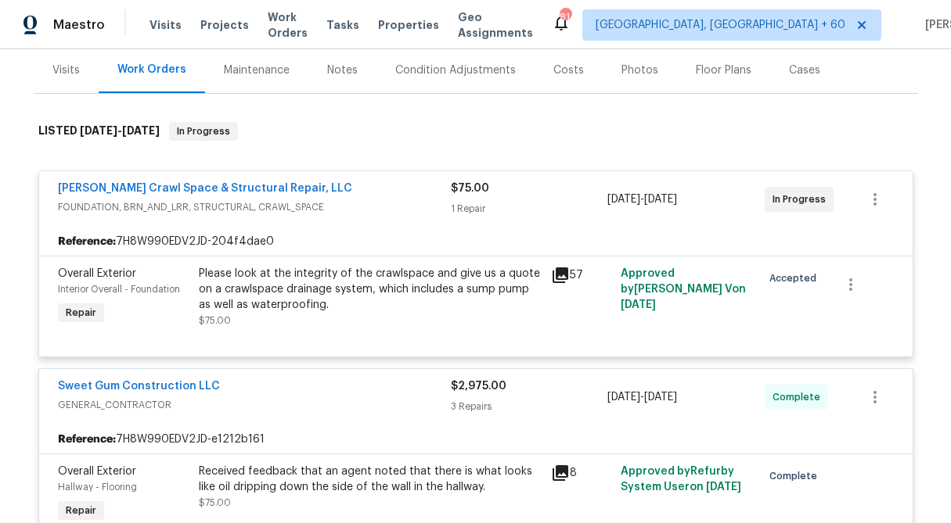
click at [290, 340] on div at bounding box center [476, 338] width 836 height 19
click at [336, 287] on div "Please look at the integrity of the crawlspace and give us a quote on a crawlsp…" at bounding box center [370, 289] width 343 height 47
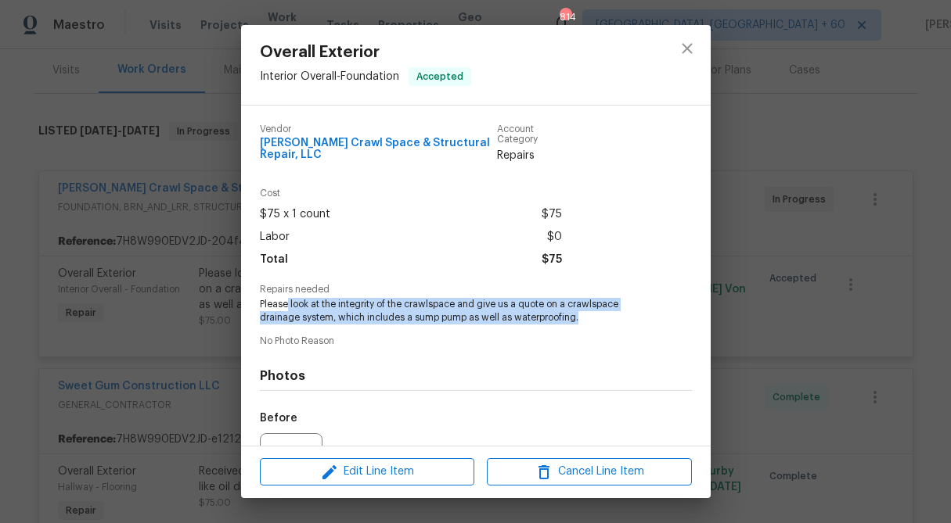
drag, startPoint x: 288, startPoint y: 304, endPoint x: 587, endPoint y: 316, distance: 299.1
click at [587, 316] on span "Please look at the integrity of the crawlspace and give us a quote on a crawlsp…" at bounding box center [454, 311] width 389 height 27
copy span "look at the integrity of the crawlspace and give us a quote on a crawlspace dra…"
click at [686, 44] on icon "close" at bounding box center [687, 48] width 19 height 19
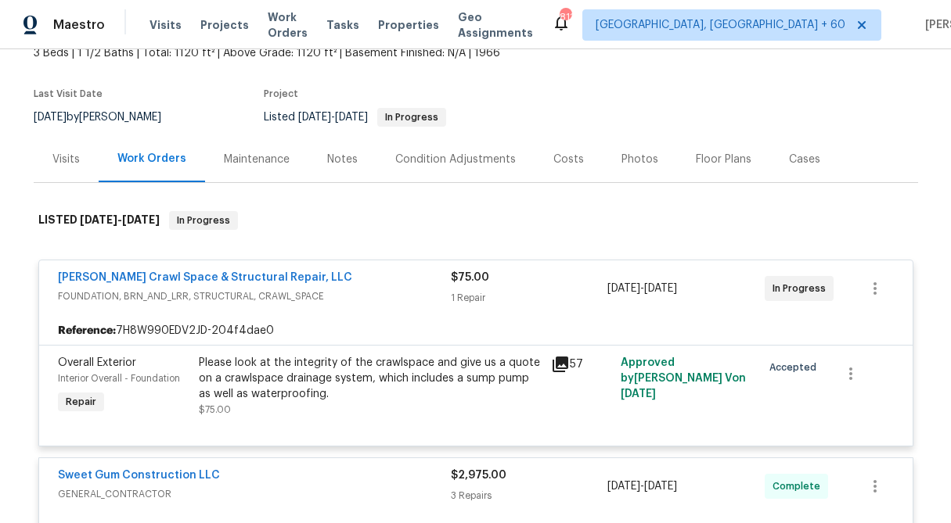
scroll to position [74, 0]
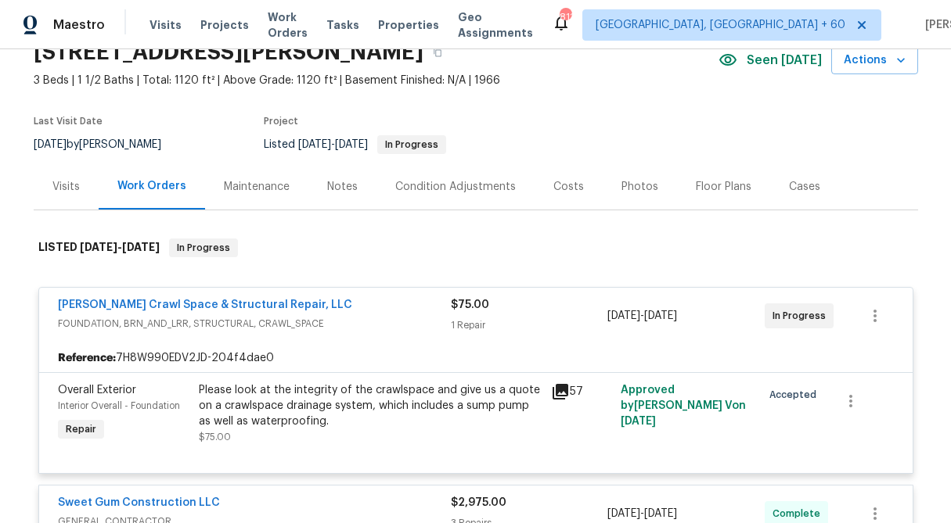
click at [77, 191] on div "Visits" at bounding box center [65, 187] width 27 height 16
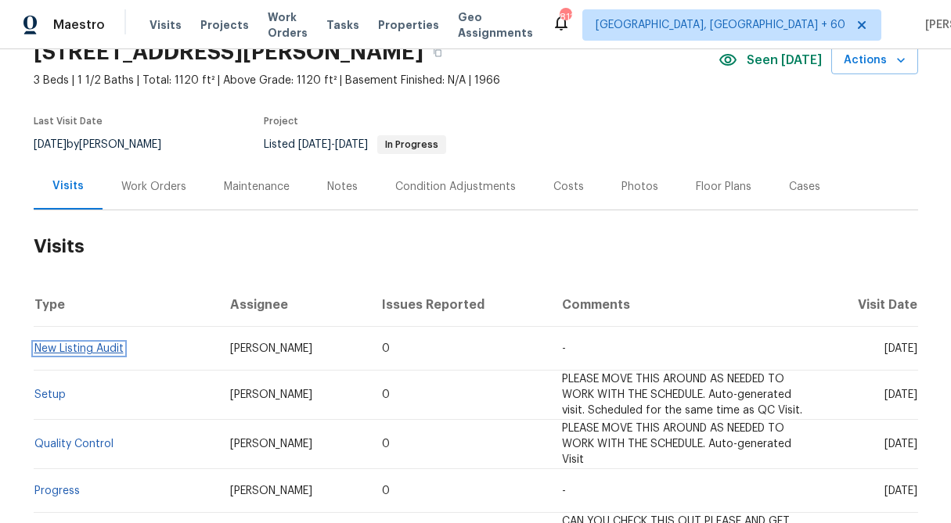
click at [112, 348] on link "New Listing Audit" at bounding box center [78, 348] width 89 height 11
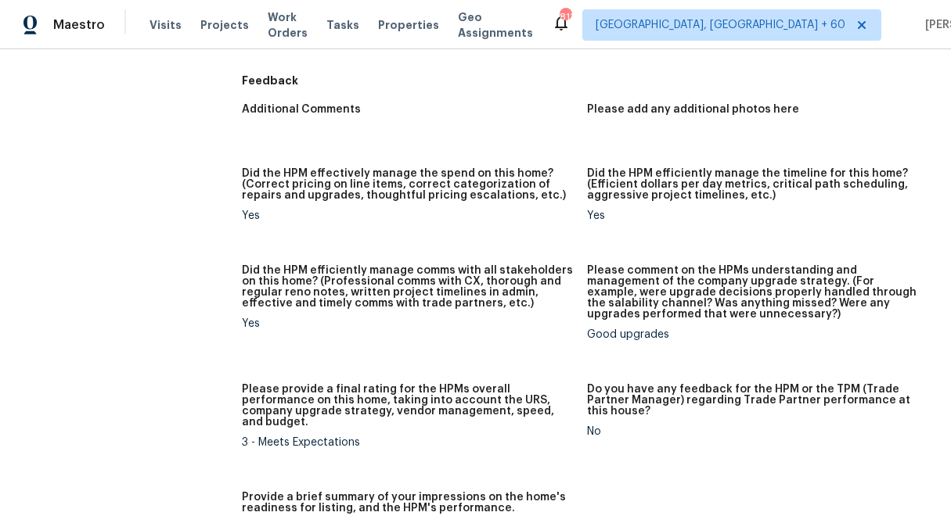
scroll to position [1361, 0]
